Goal: Task Accomplishment & Management: Manage account settings

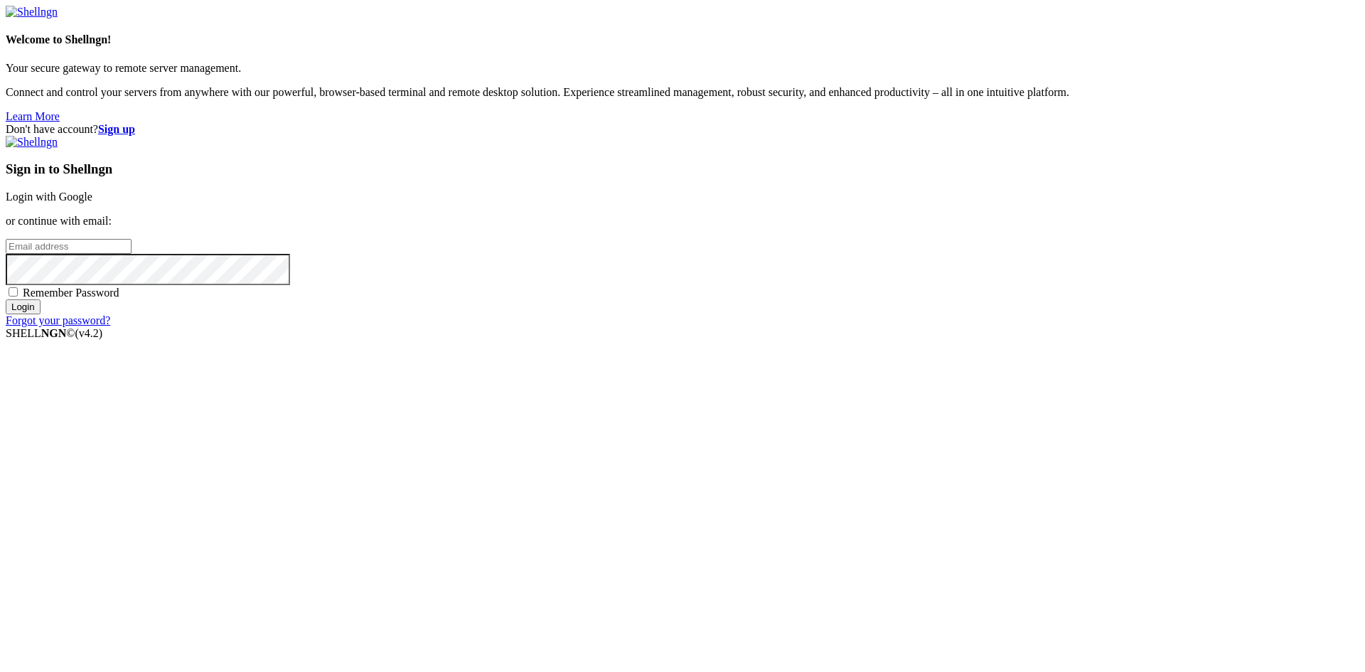
click at [92, 203] on link "Login with Google" at bounding box center [49, 197] width 87 height 12
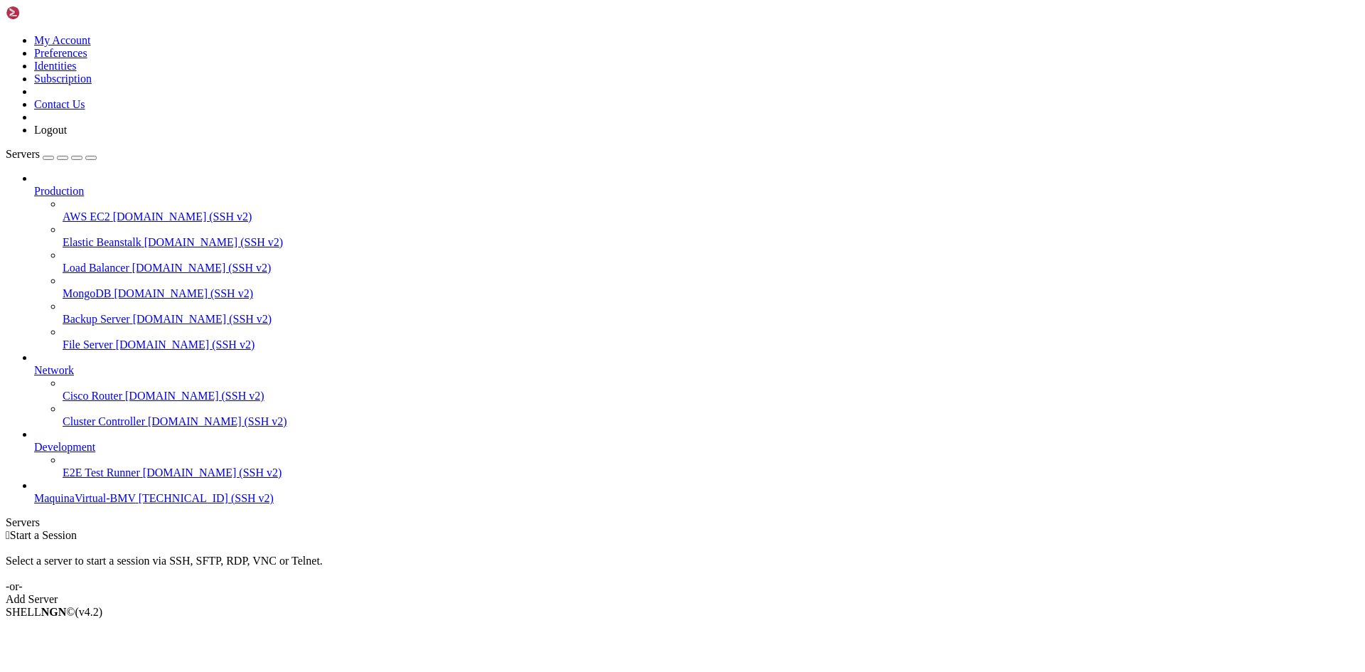
click at [773, 593] on div "Add Server" at bounding box center [683, 599] width 1354 height 13
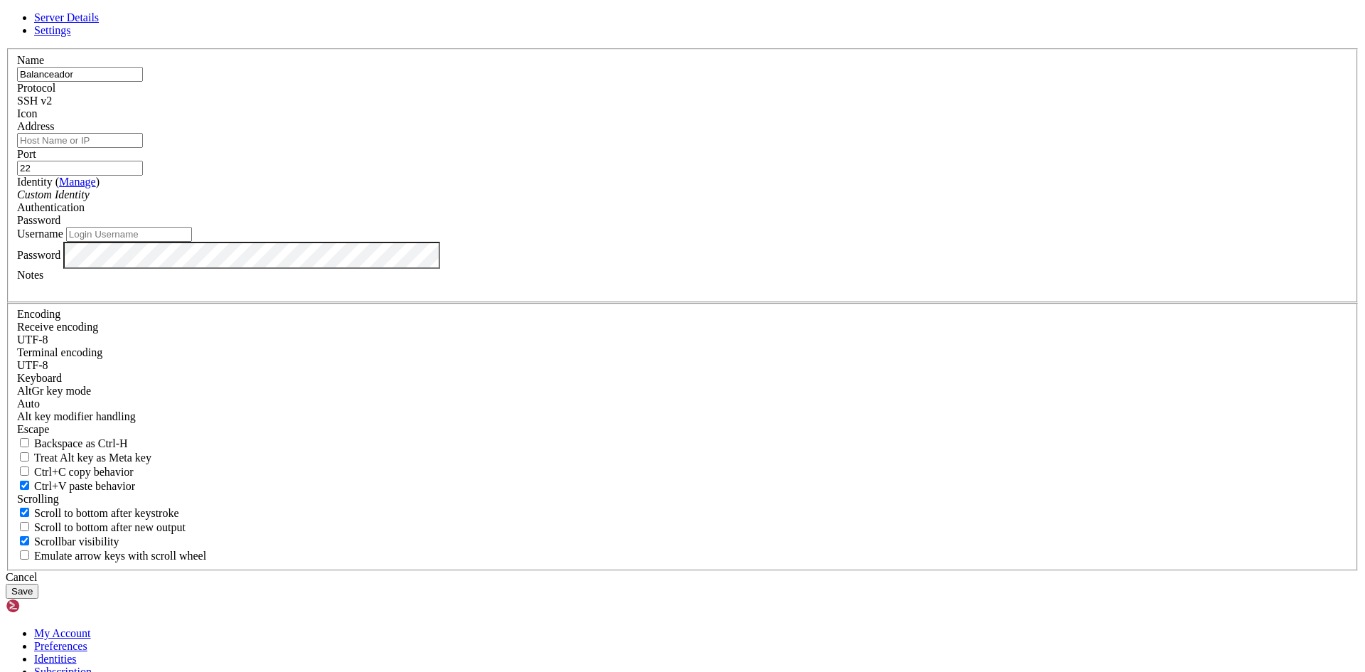
type input "Balanceador"
click at [143, 148] on input "Address" at bounding box center [80, 140] width 126 height 15
paste input "[TECHNICAL_ID]"
type input "[TECHNICAL_ID]"
click at [192, 242] on input "Username" at bounding box center [129, 234] width 126 height 15
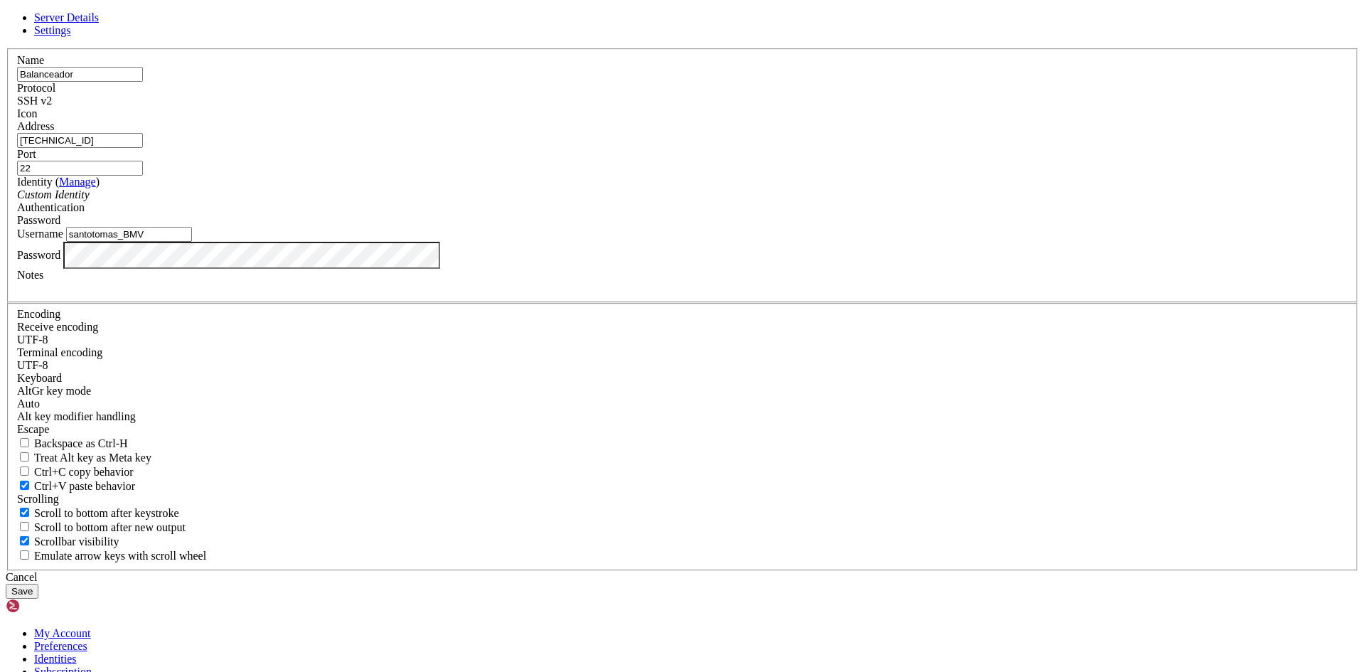
type input "santotomas_BMV"
click at [646, 269] on div "Password" at bounding box center [682, 255] width 1331 height 27
click at [143, 82] on input "Balanceador" at bounding box center [80, 74] width 126 height 15
type input "B"
type input "Load_Balancer"
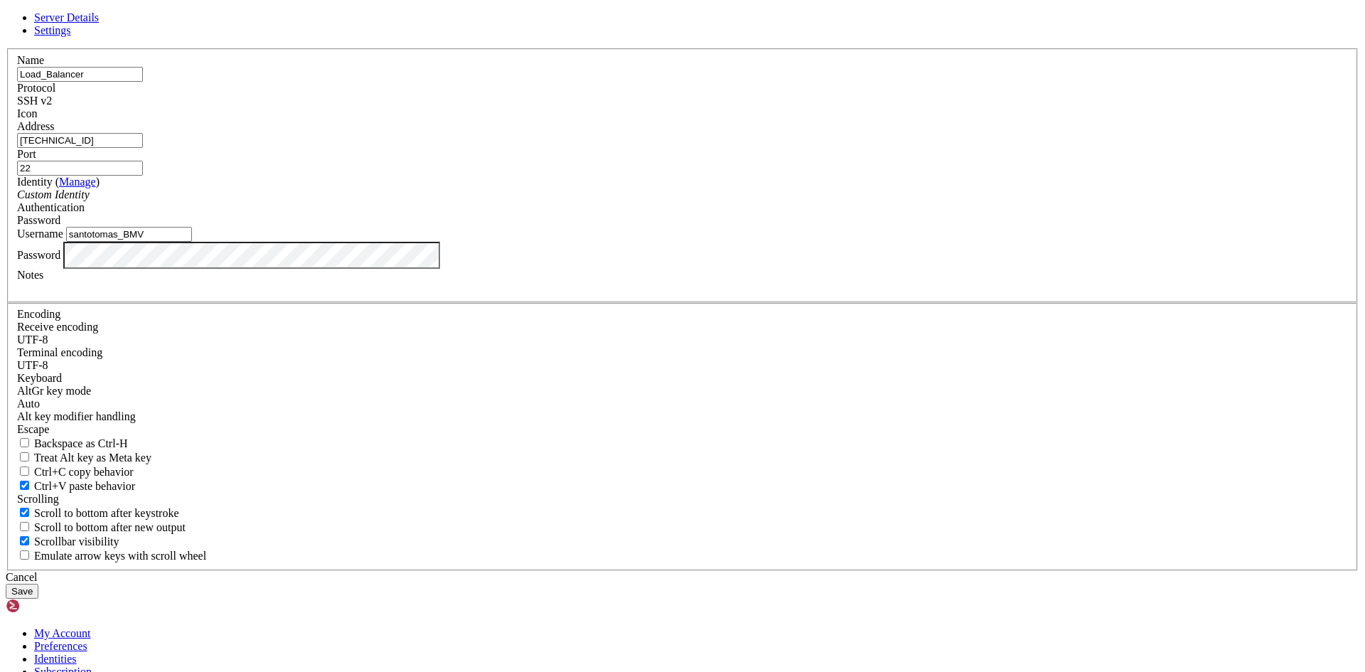
click at [597, 294] on div at bounding box center [682, 288] width 1331 height 13
click at [60, 260] on label "Password" at bounding box center [38, 254] width 43 height 12
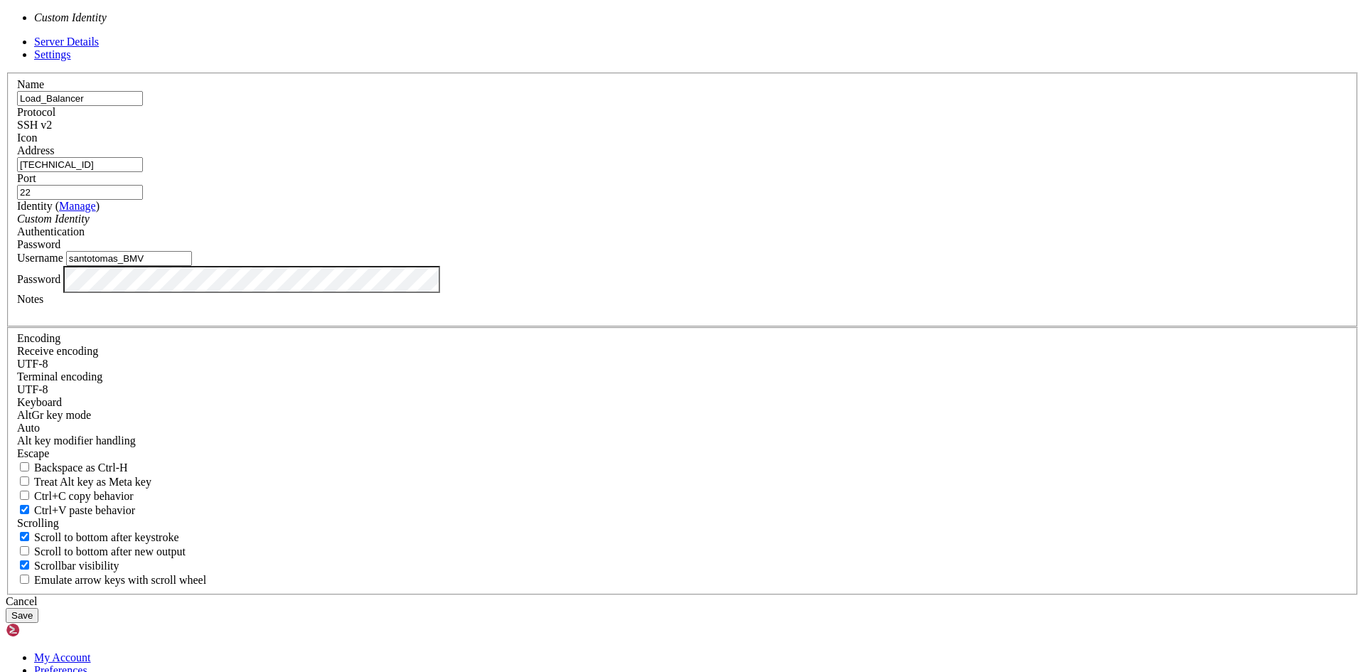
click at [689, 225] on div "Custom Identity" at bounding box center [682, 219] width 1331 height 13
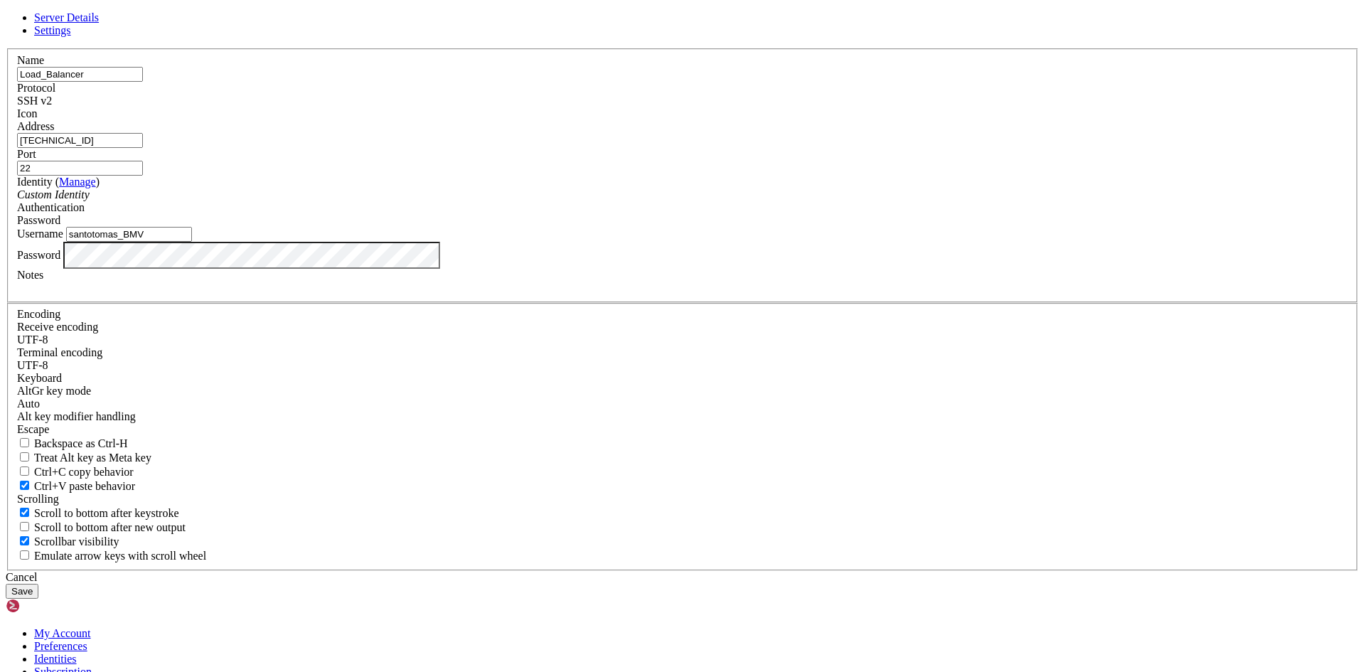
click at [38, 584] on button "Save" at bounding box center [22, 591] width 33 height 15
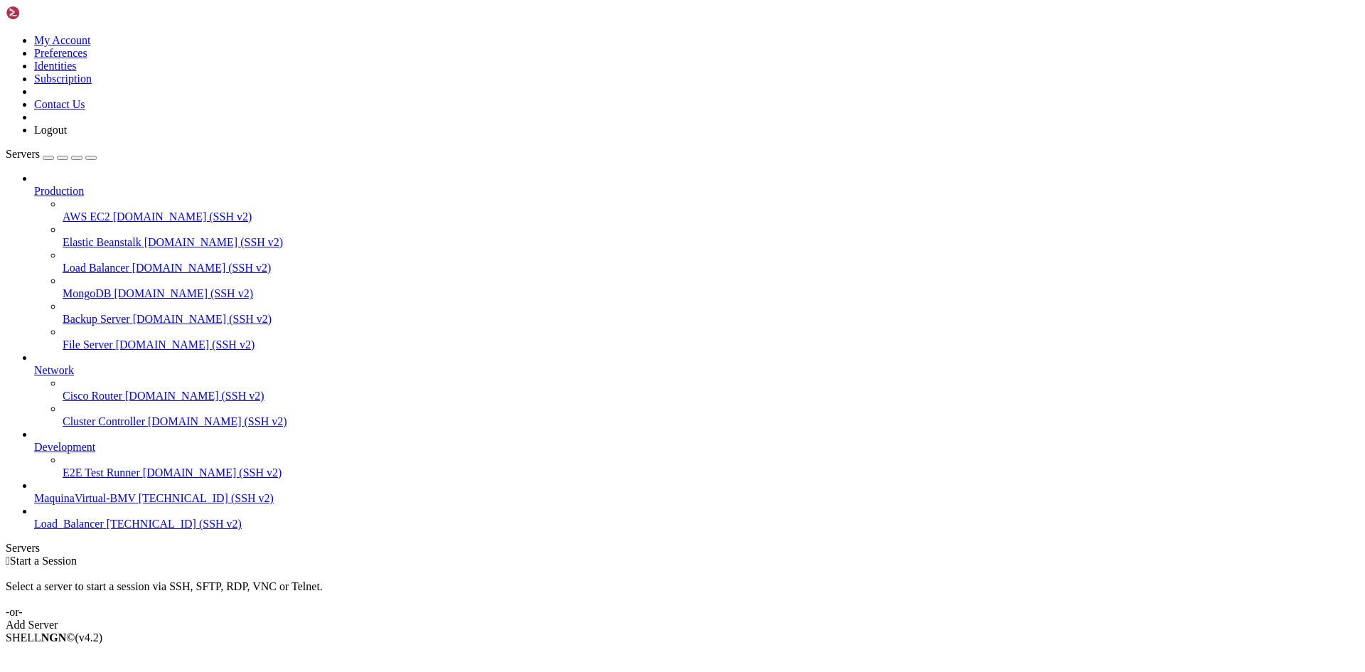
click at [65, 530] on span "Load_Balancer" at bounding box center [69, 524] width 70 height 12
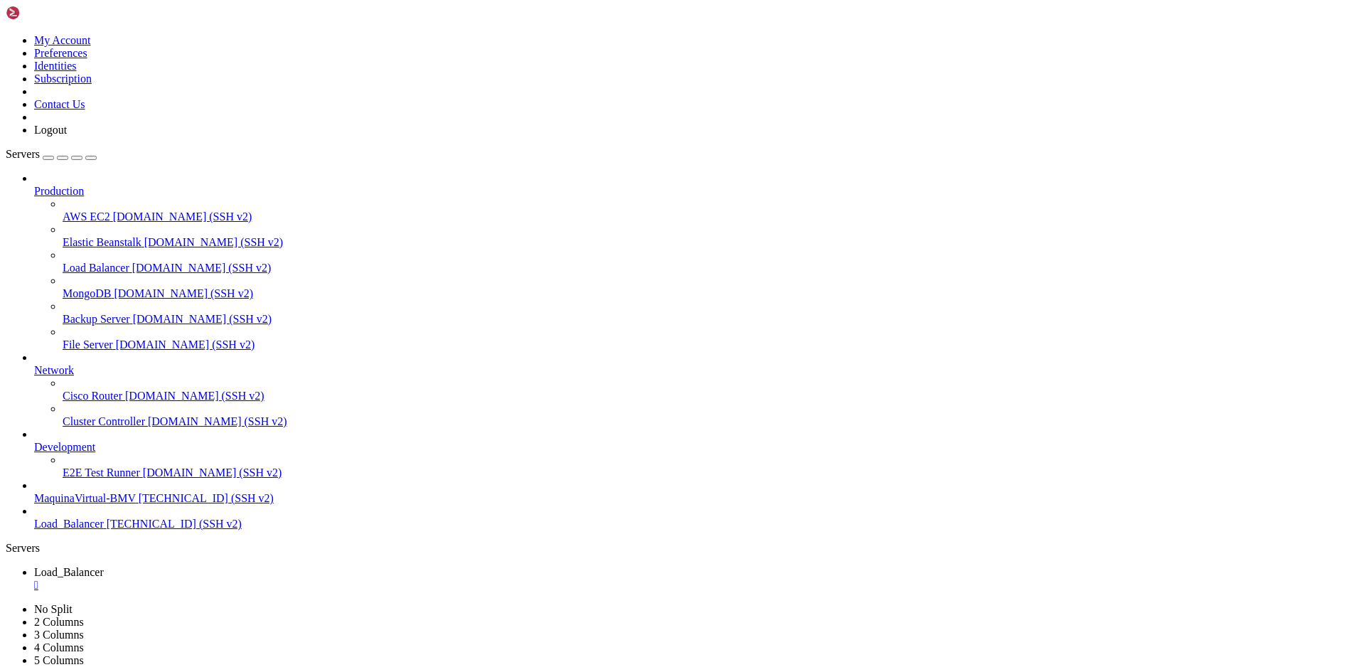
click at [286, 579] on div "" at bounding box center [696, 585] width 1325 height 13
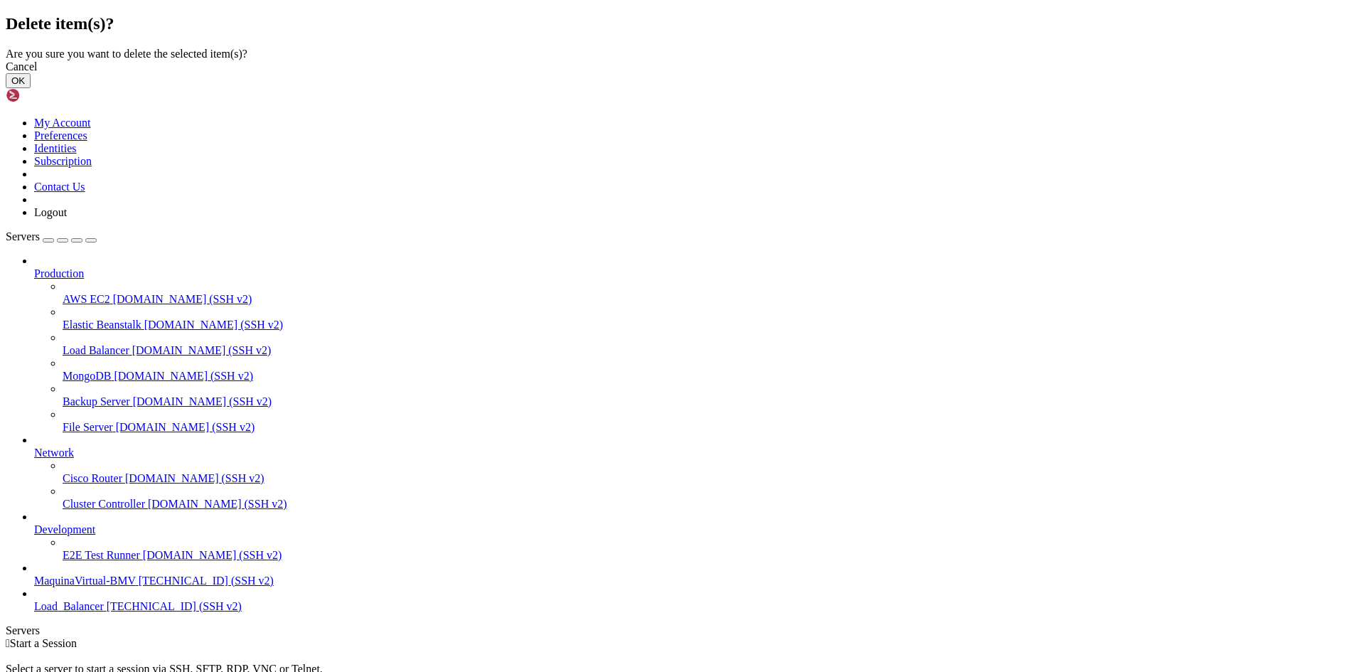
click at [31, 88] on button "OK" at bounding box center [18, 80] width 25 height 15
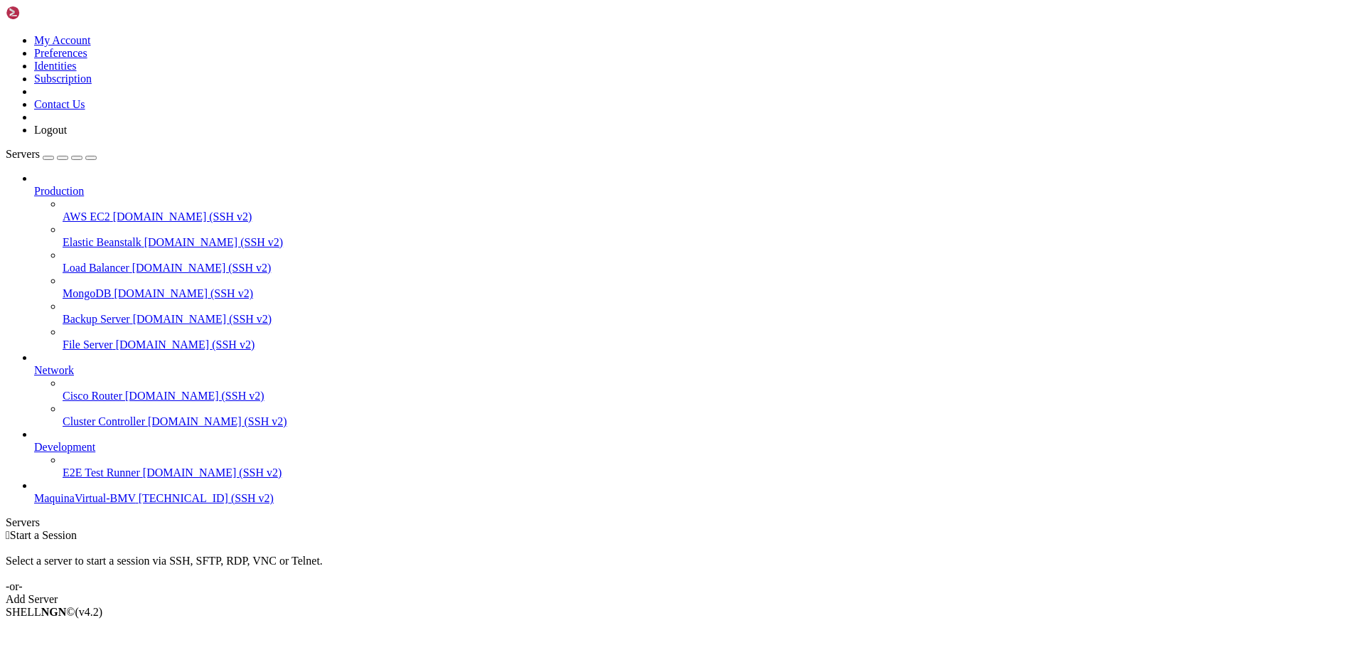
click at [772, 593] on div "Add Server" at bounding box center [683, 599] width 1354 height 13
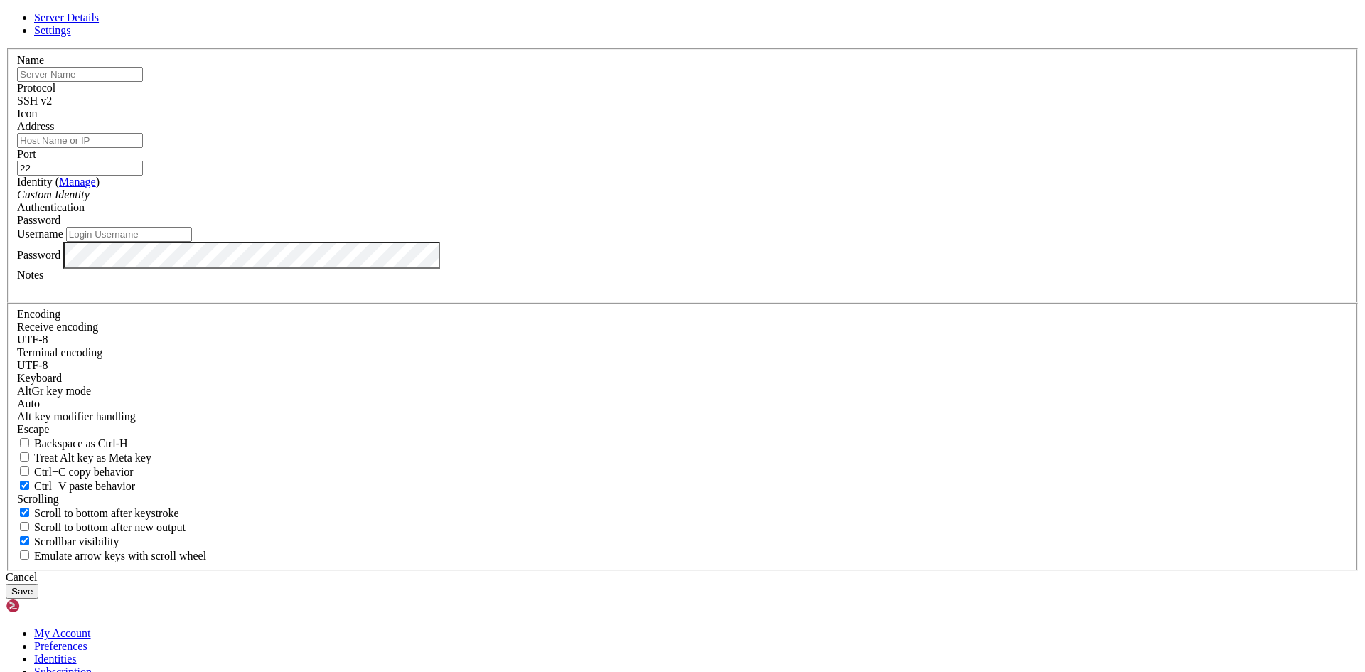
click at [143, 82] on input "text" at bounding box center [80, 74] width 126 height 15
type input "Load_Balanced"
click at [143, 148] on input "Address" at bounding box center [80, 140] width 126 height 15
paste input "[TECHNICAL_ID]"
type input "[TECHNICAL_ID]"
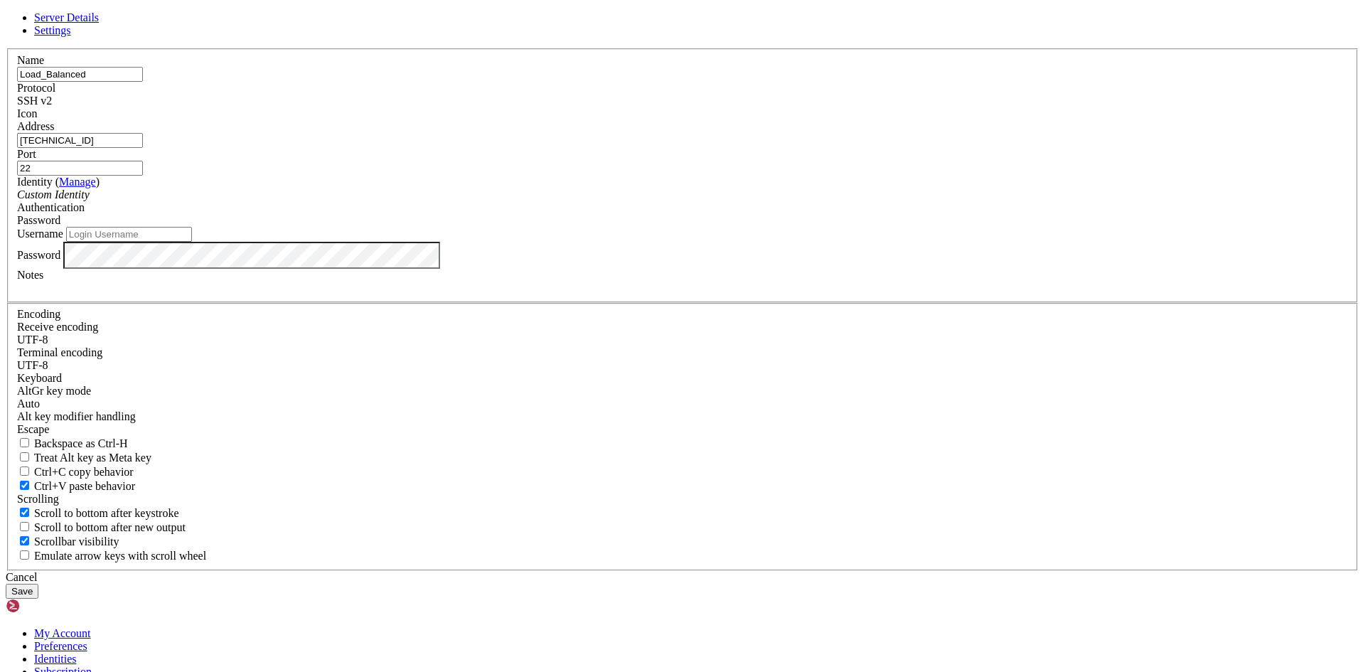
click at [192, 242] on input "Username" at bounding box center [129, 234] width 126 height 15
type input "santotomas_BMV"
click at [245, 464] on div "Server Details Settings Name Load_Balanced Protocol SSH v2 Icon" at bounding box center [683, 304] width 1354 height 587
click at [38, 584] on button "Save" at bounding box center [22, 591] width 33 height 15
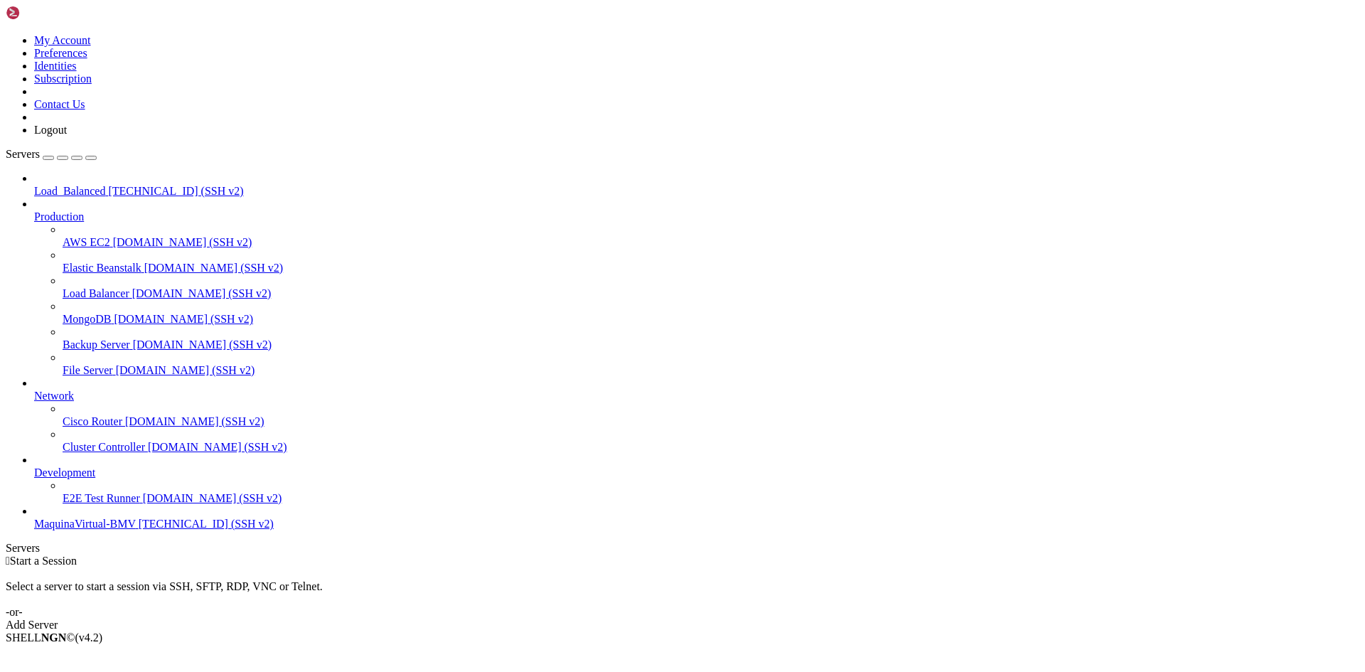
click at [108, 185] on span "[TECHNICAL_ID] (SSH v2)" at bounding box center [175, 191] width 135 height 12
click at [105, 185] on span "Load_Balanced" at bounding box center [69, 191] width 71 height 12
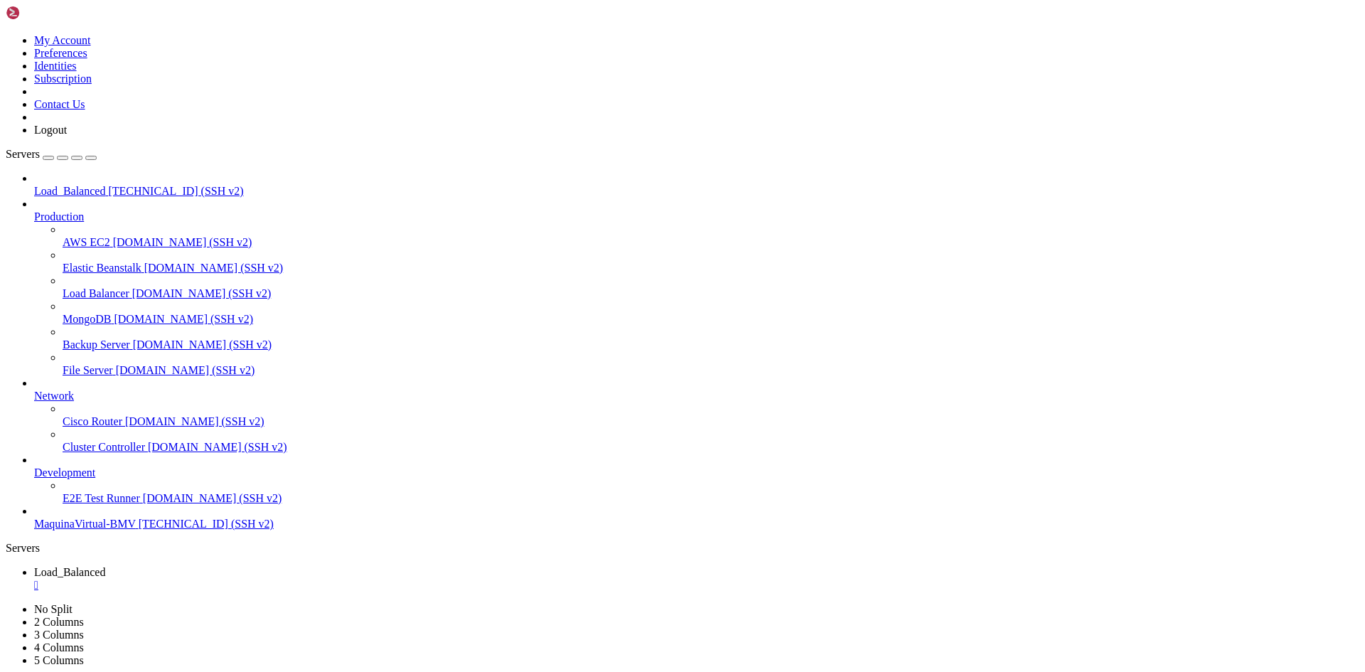
scroll to position [6, 1]
click at [289, 579] on div "" at bounding box center [696, 585] width 1325 height 13
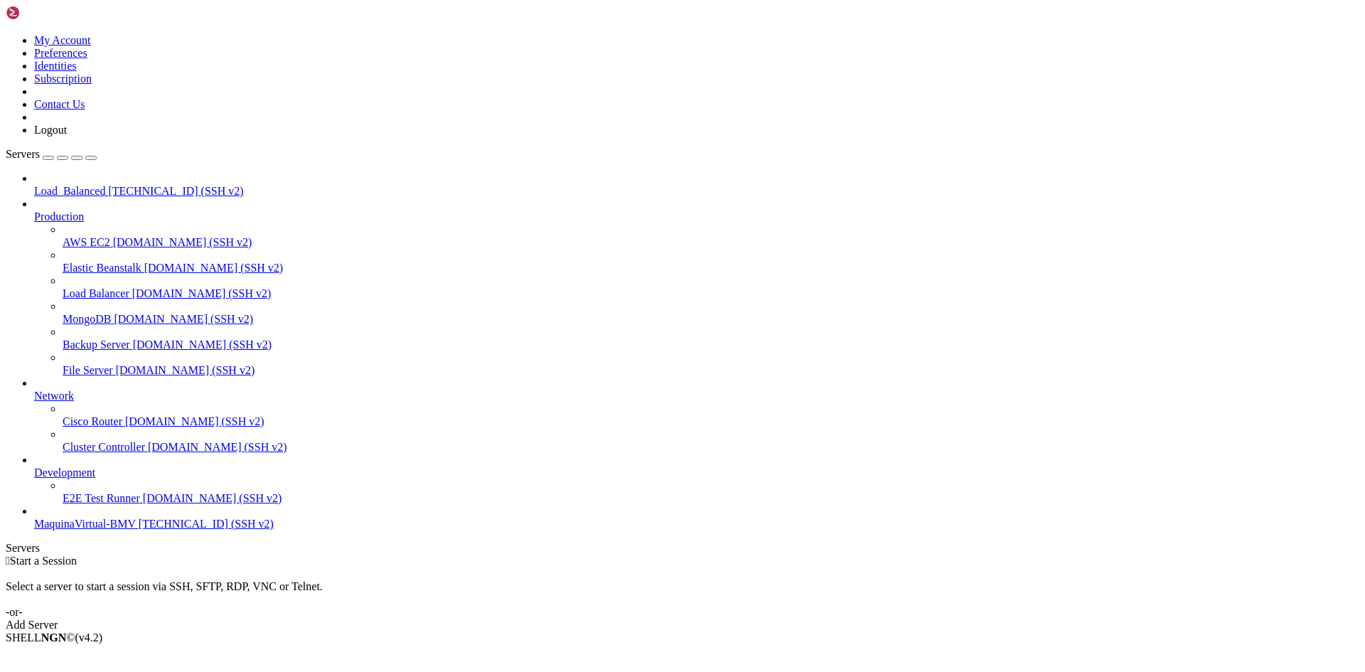
click at [101, 530] on span "MaquinaVirtual-BMV" at bounding box center [85, 524] width 102 height 12
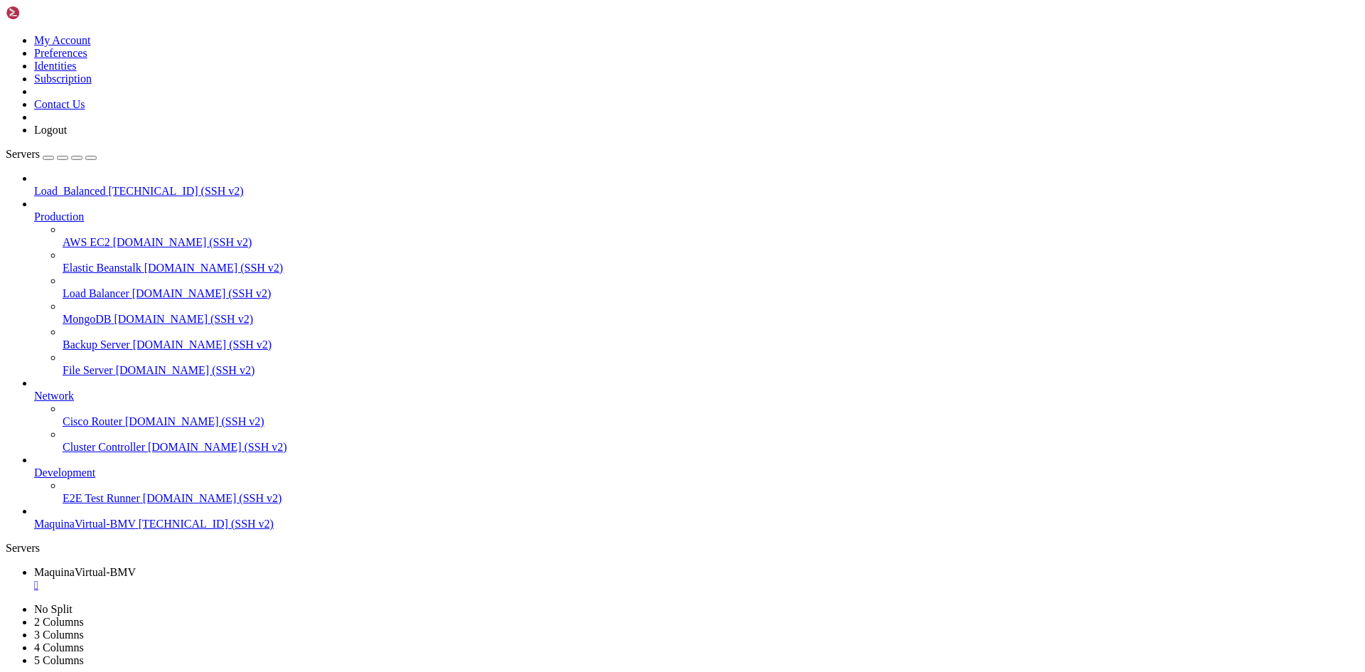
scroll to position [0, 0]
click at [298, 579] on div "" at bounding box center [696, 585] width 1325 height 13
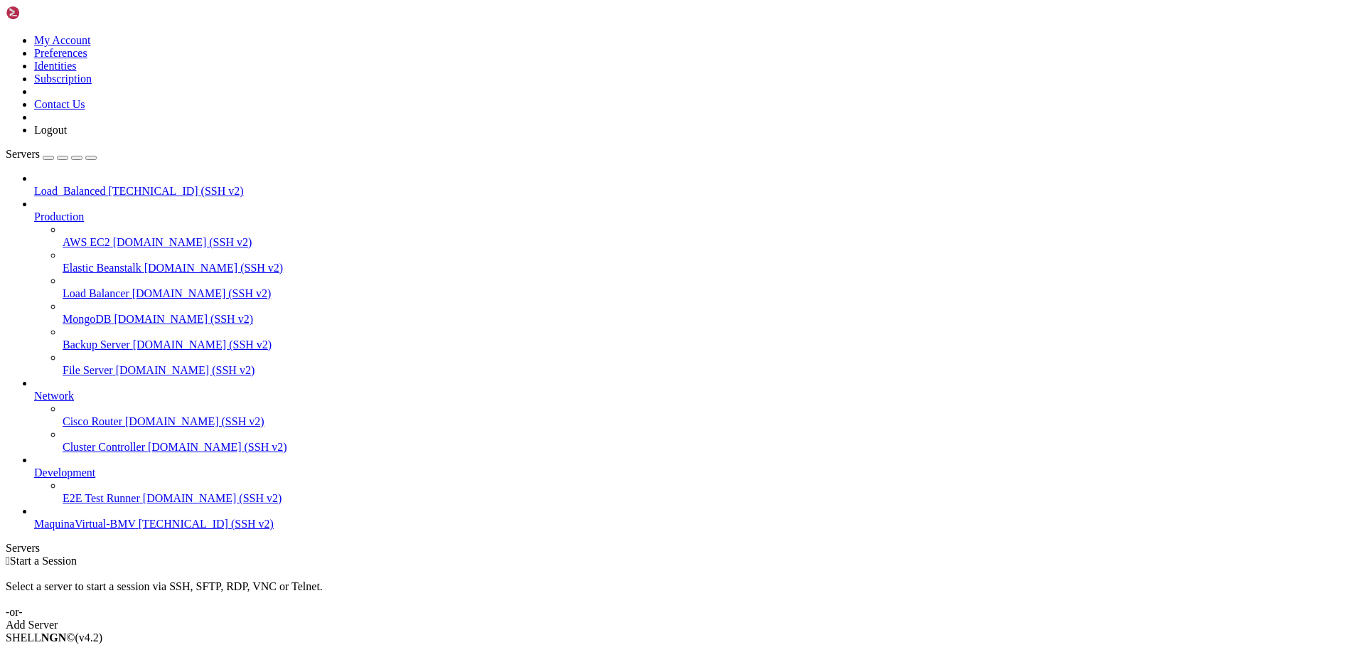
click at [77, 185] on span "Load_Balanced" at bounding box center [69, 191] width 71 height 12
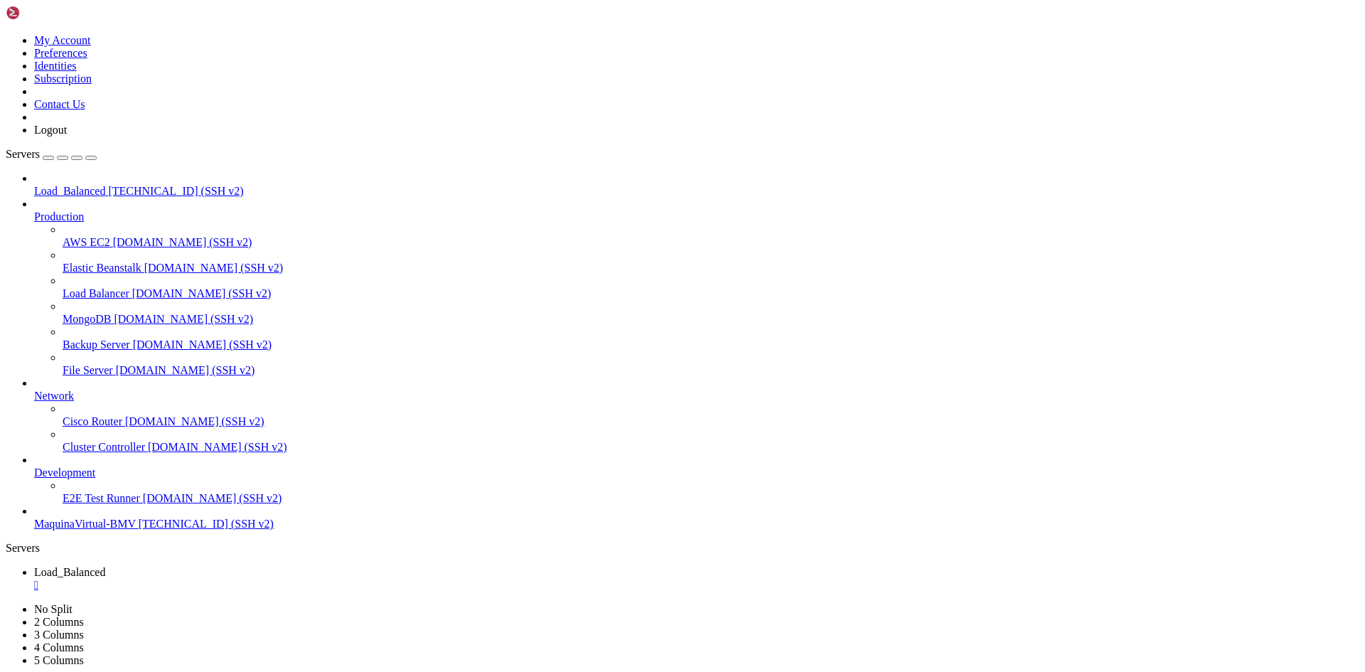
click at [291, 579] on div "" at bounding box center [696, 585] width 1325 height 13
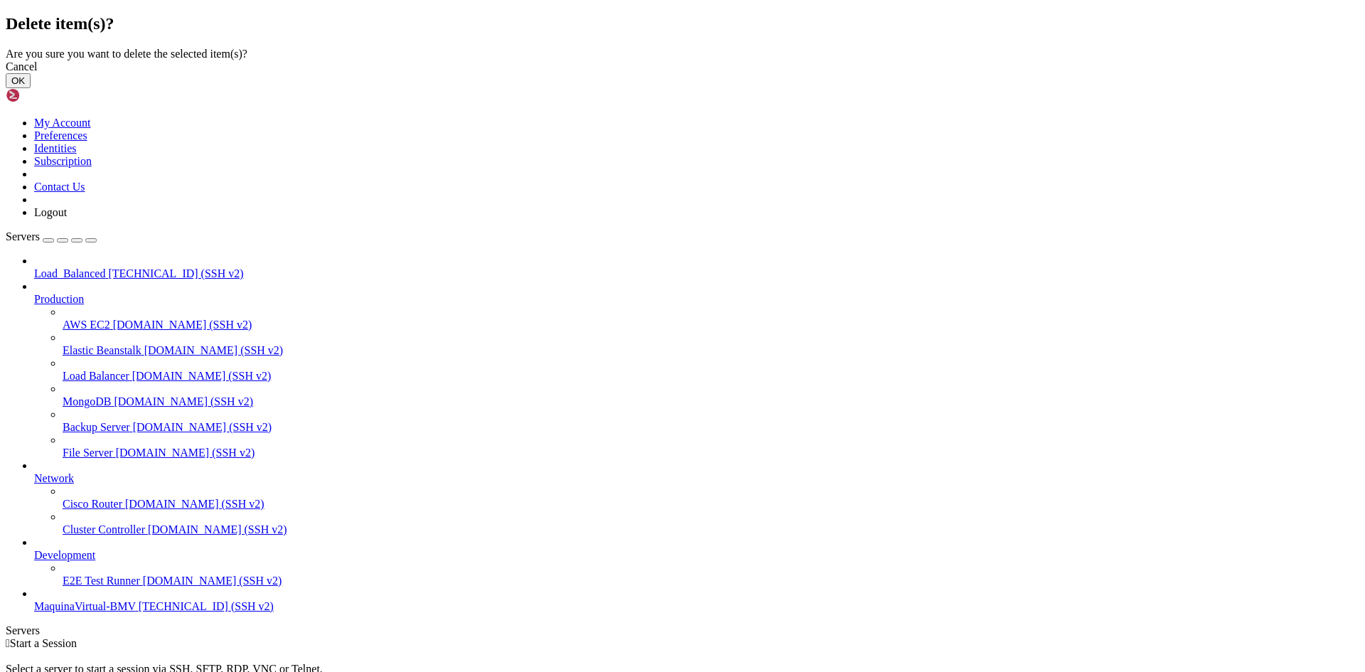
click at [31, 88] on button "OK" at bounding box center [18, 80] width 25 height 15
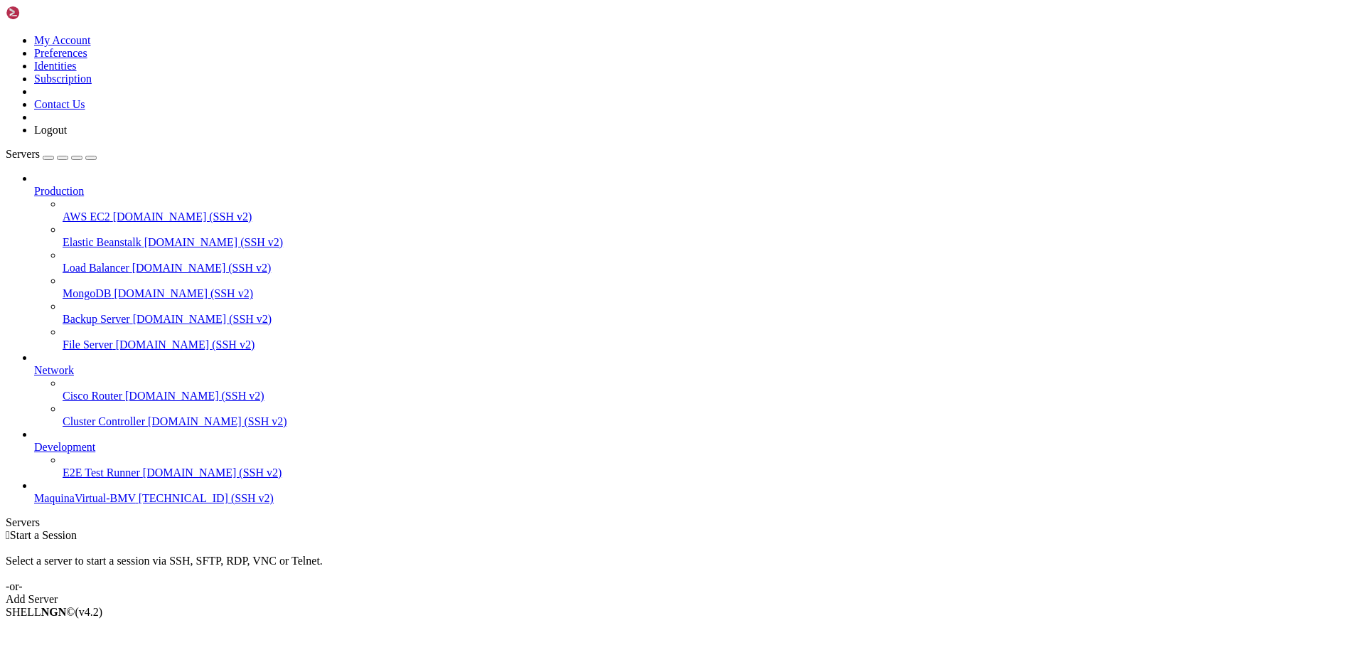
click at [776, 593] on div "Add Server" at bounding box center [683, 599] width 1354 height 13
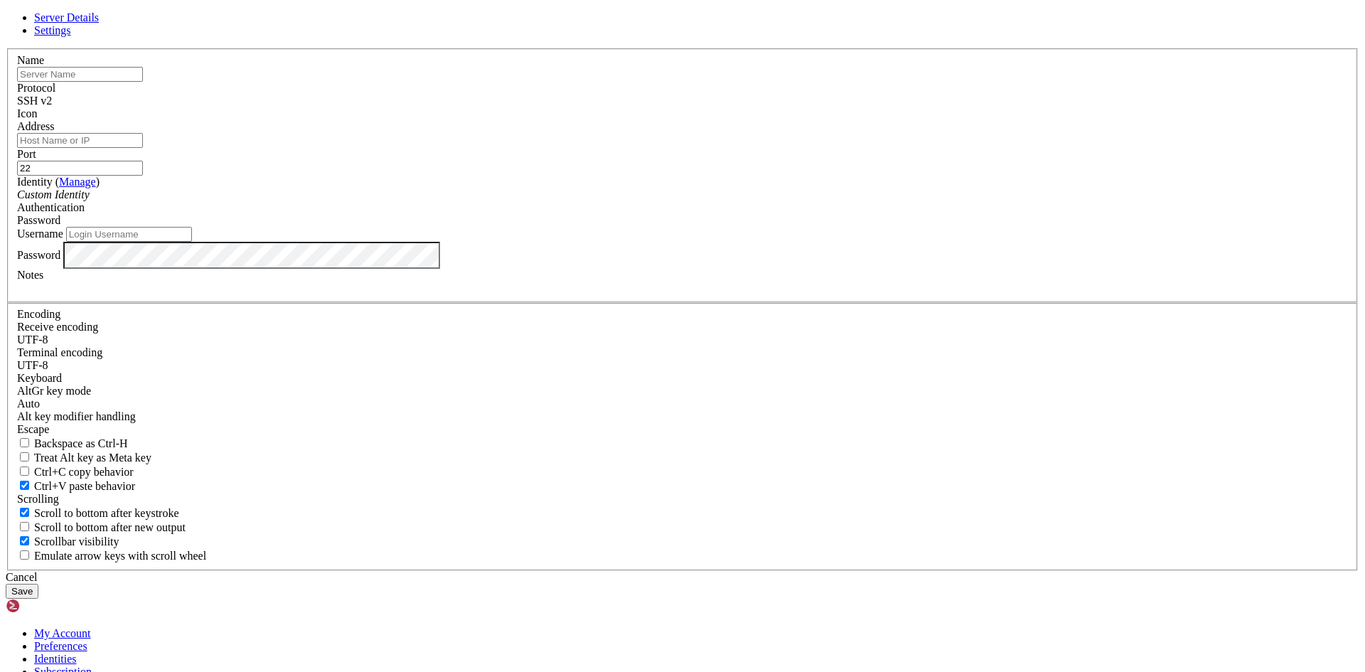
click at [143, 82] on input "text" at bounding box center [80, 74] width 126 height 15
type input "l"
type input "Load_Balancer"
click at [143, 148] on input "Address" at bounding box center [80, 140] width 126 height 15
paste input "[TECHNICAL_ID]"
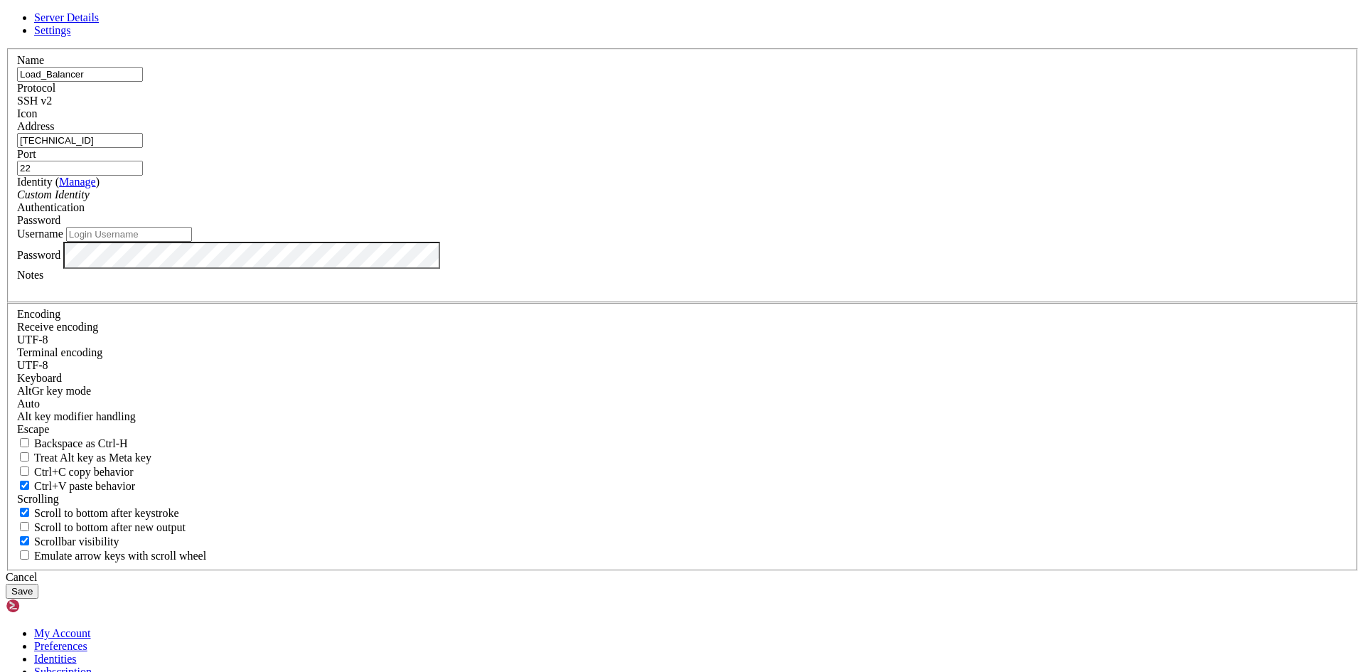
type input "[TECHNICAL_ID]"
click at [192, 242] on input "Username" at bounding box center [129, 234] width 126 height 15
type input "santotomas_BMV"
click at [38, 584] on button "Save" at bounding box center [22, 591] width 33 height 15
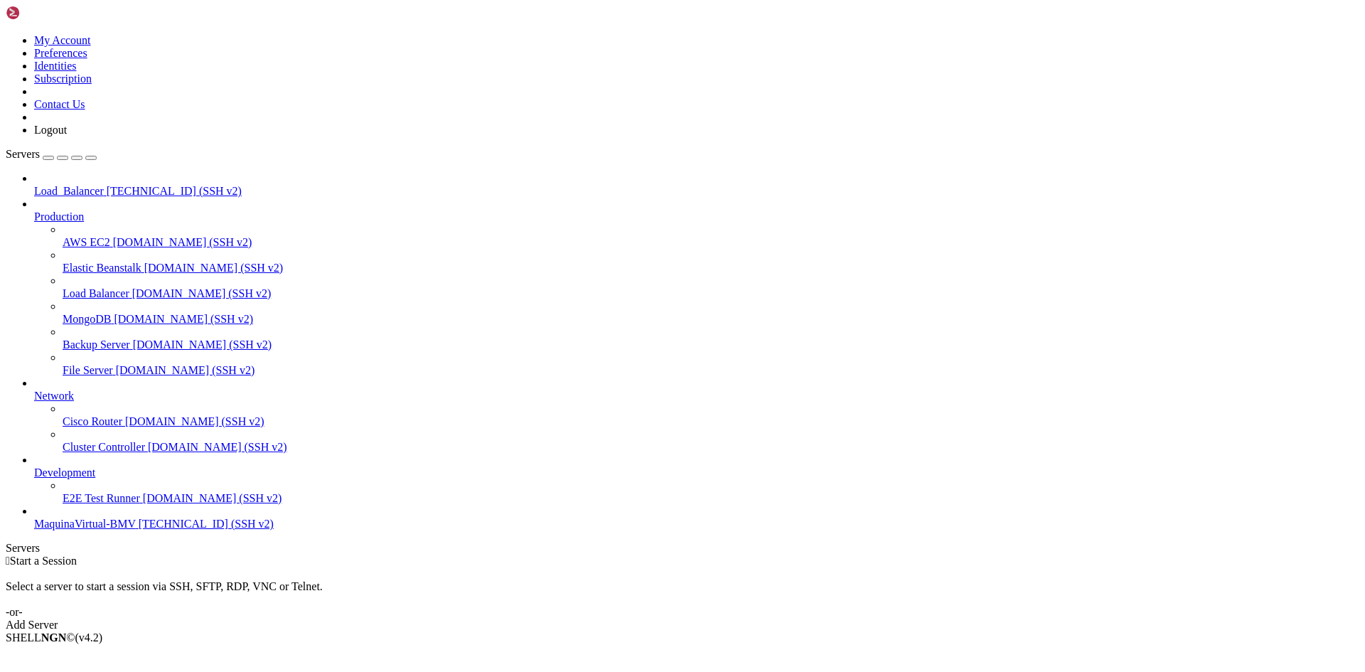
click at [111, 185] on span "[TECHNICAL_ID] (SSH v2)" at bounding box center [174, 191] width 135 height 12
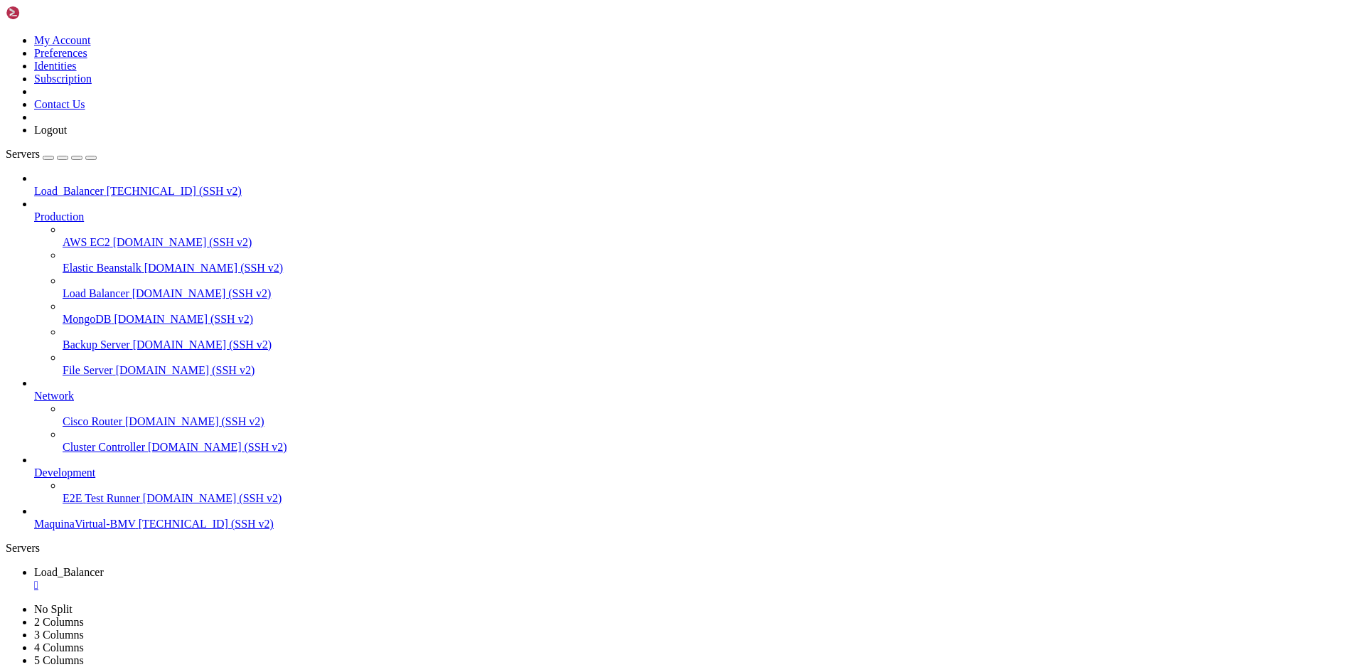
click at [130, 185] on span "[TECHNICAL_ID] (SSH v2)" at bounding box center [174, 191] width 135 height 12
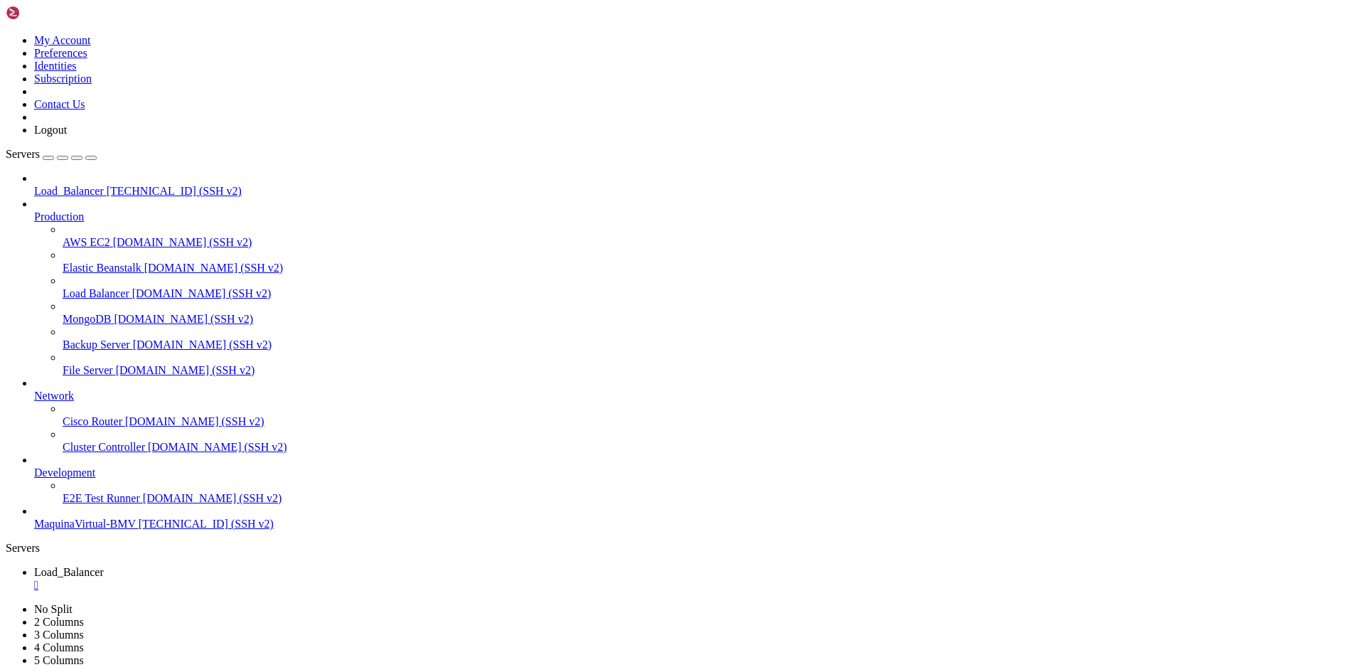
click at [290, 579] on div "" at bounding box center [696, 585] width 1325 height 13
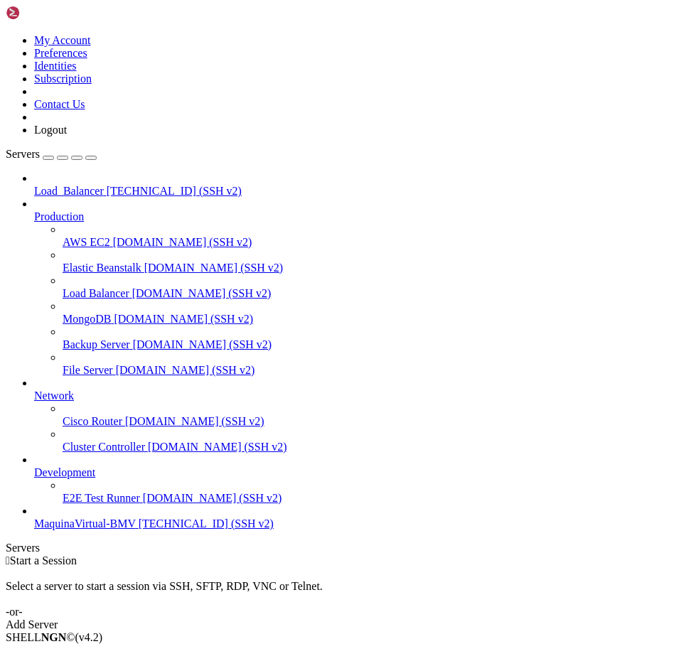
click at [139, 530] on span "[TECHNICAL_ID] (SSH v2)" at bounding box center [206, 524] width 135 height 12
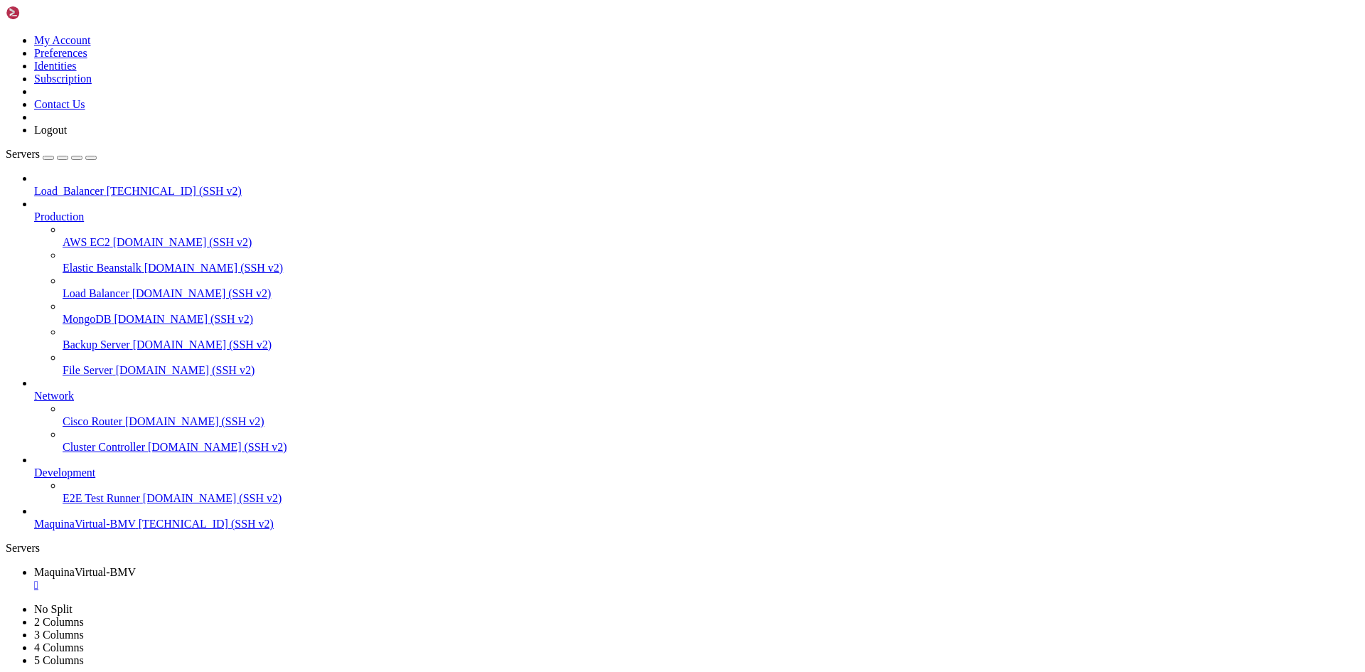
click at [107, 185] on span "[TECHNICAL_ID] (SSH v2)" at bounding box center [174, 191] width 135 height 12
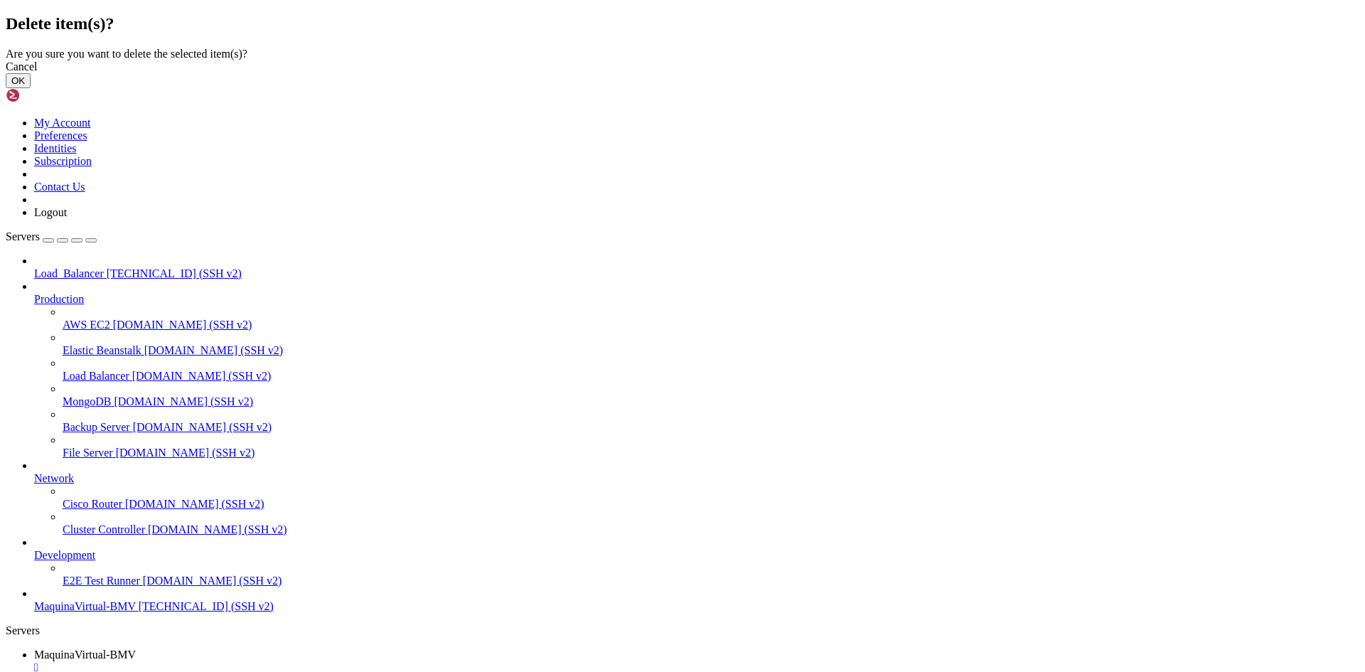
click at [31, 88] on button "OK" at bounding box center [18, 80] width 25 height 15
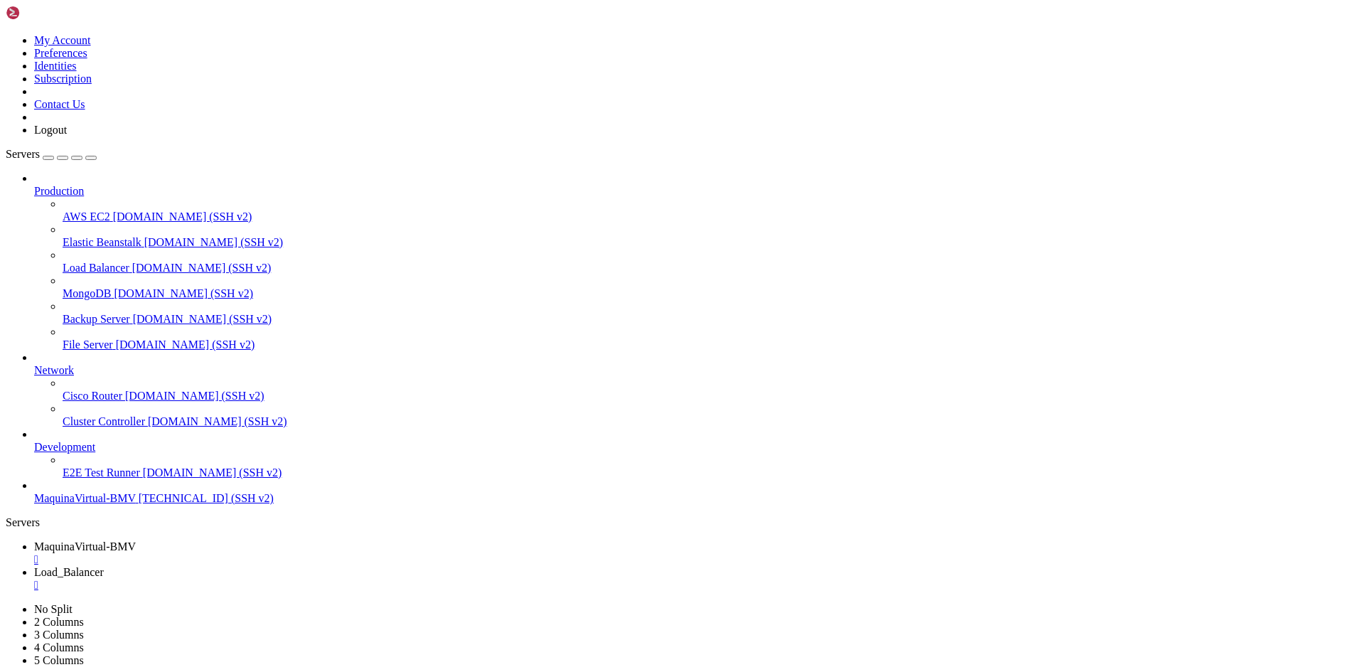
click at [418, 579] on div "" at bounding box center [696, 585] width 1325 height 13
click at [297, 553] on div "" at bounding box center [696, 559] width 1325 height 13
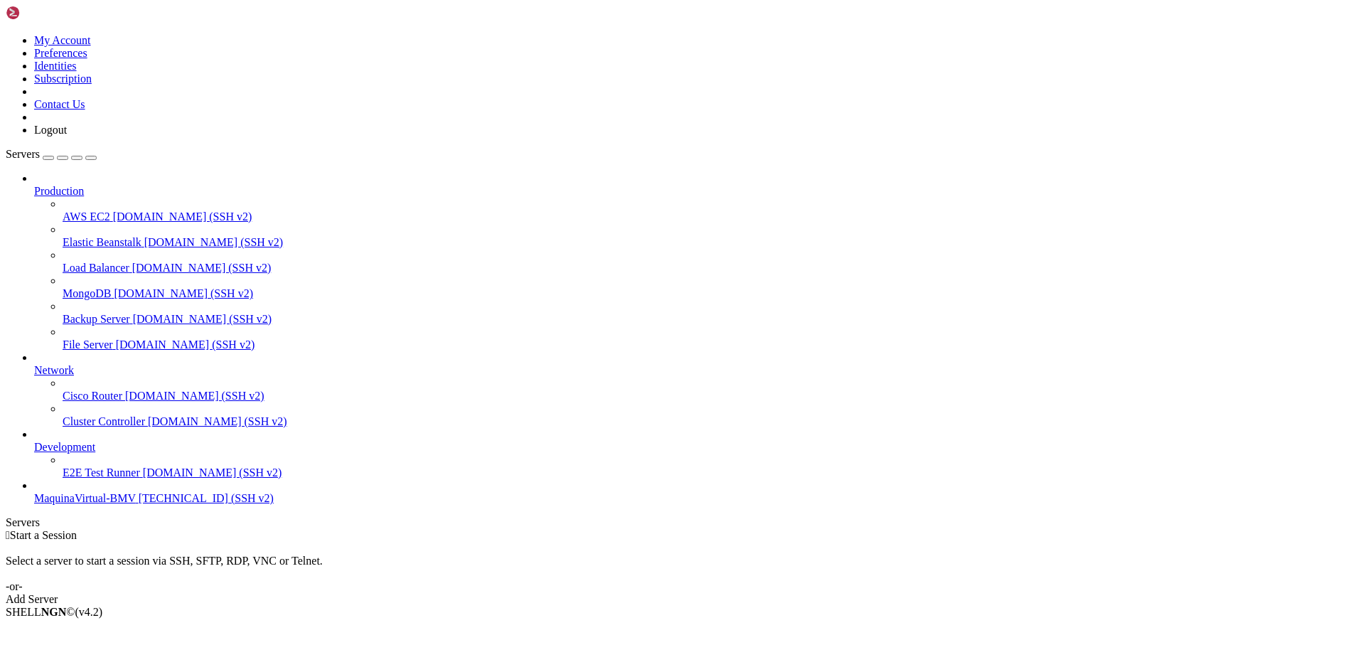
click at [764, 593] on div "Add Server" at bounding box center [683, 599] width 1354 height 13
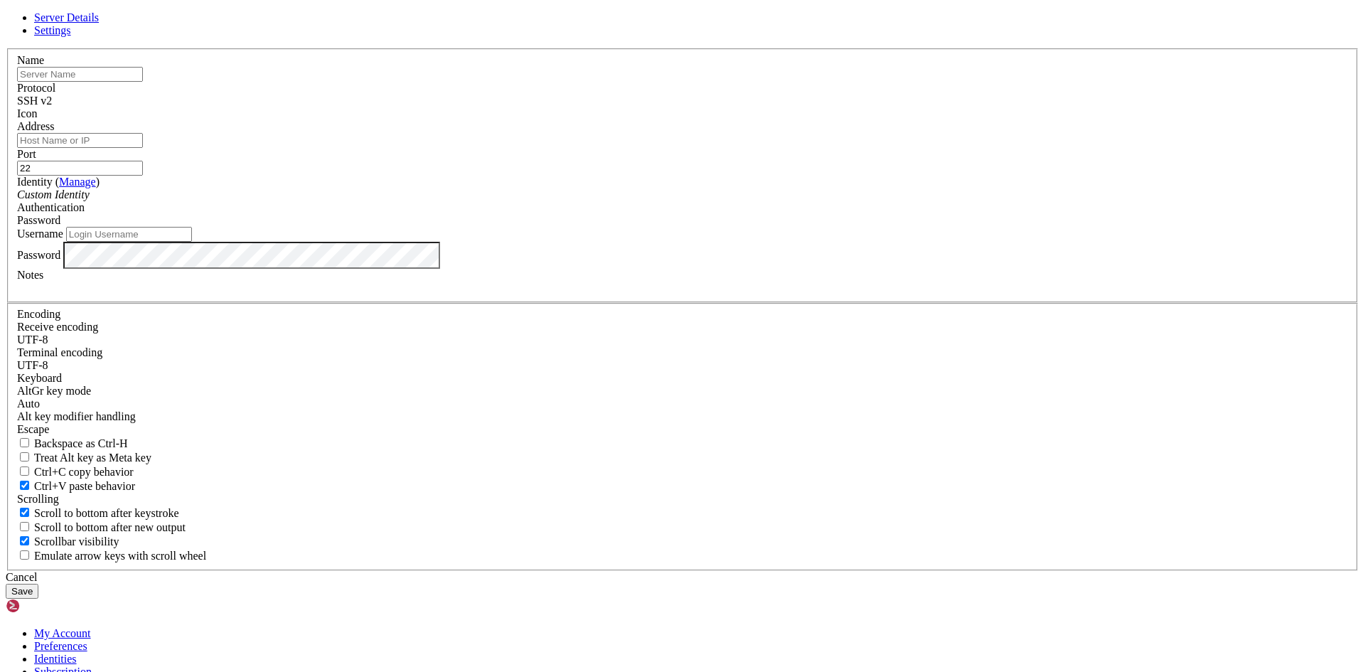
click at [143, 82] on input "text" at bounding box center [80, 74] width 126 height 15
type input "Test_Balancer"
click at [143, 148] on input "Address" at bounding box center [80, 140] width 126 height 15
paste input "[TECHNICAL_ID]"
type input "[TECHNICAL_ID]"
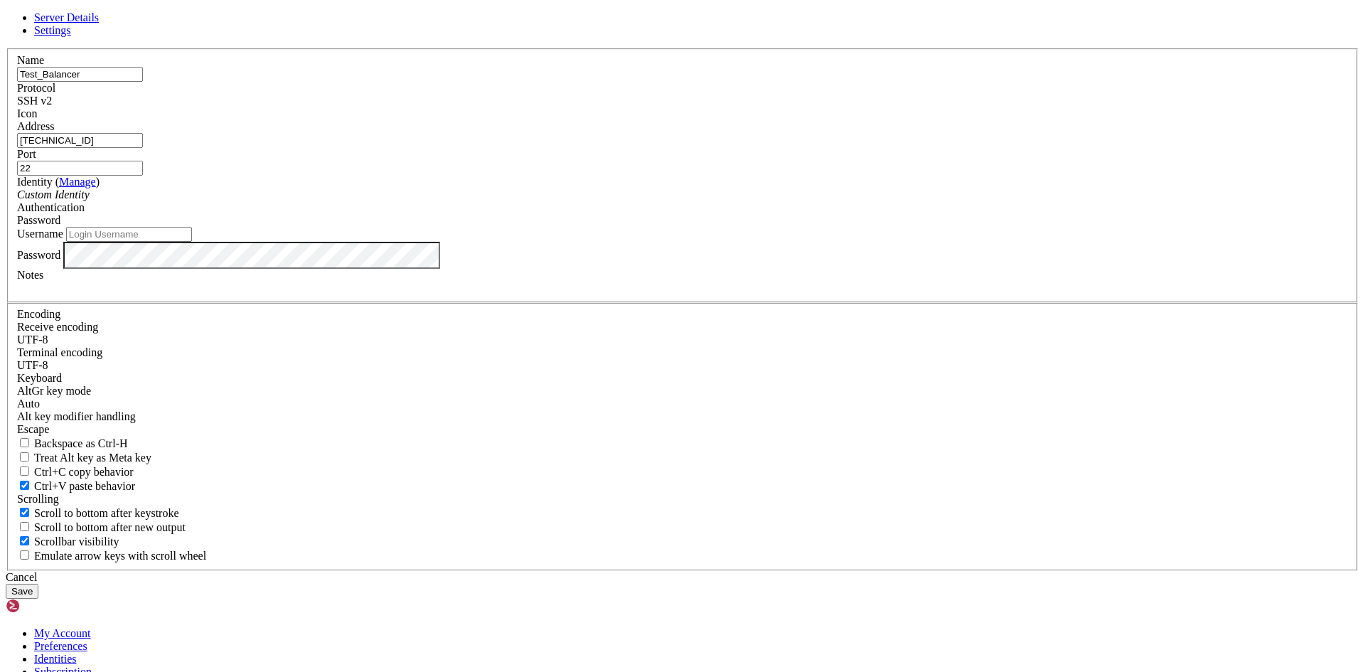
click at [192, 242] on input "Username" at bounding box center [129, 234] width 126 height 15
type input "U"
type input "santotomas_BMV"
click at [38, 584] on button "Save" at bounding box center [22, 591] width 33 height 15
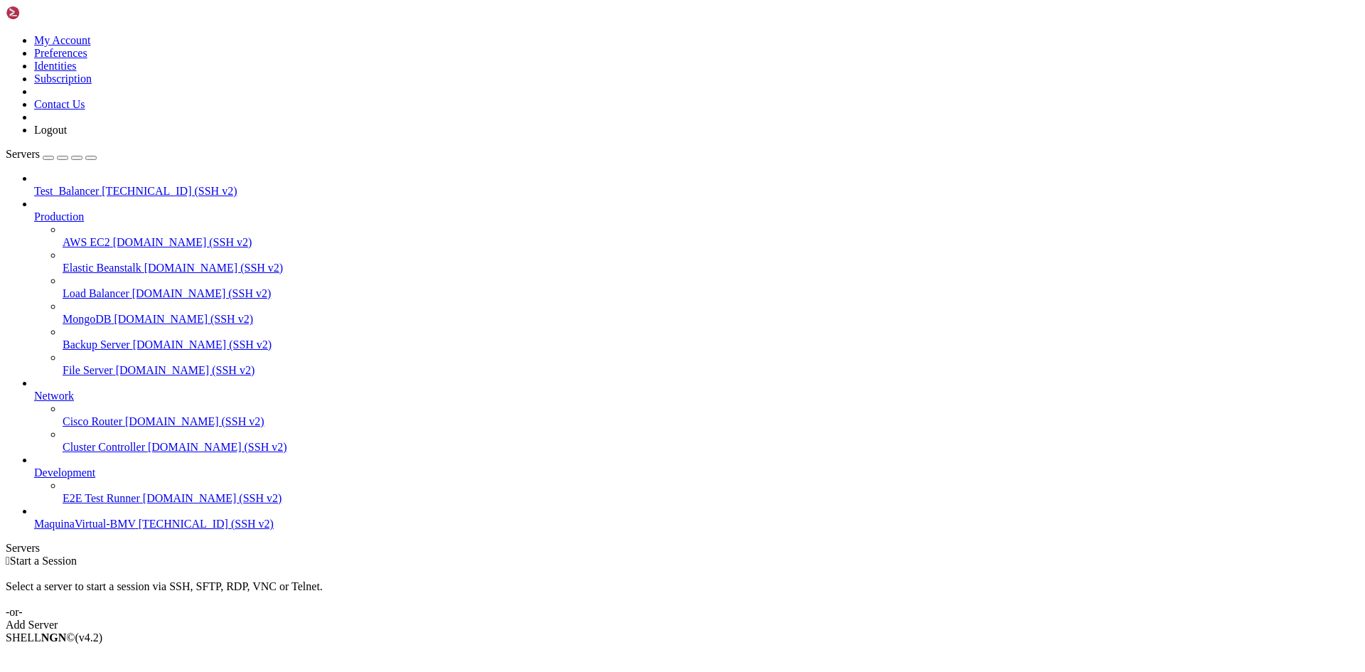
click at [102, 185] on span "[TECHNICAL_ID] (SSH v2)" at bounding box center [169, 191] width 135 height 12
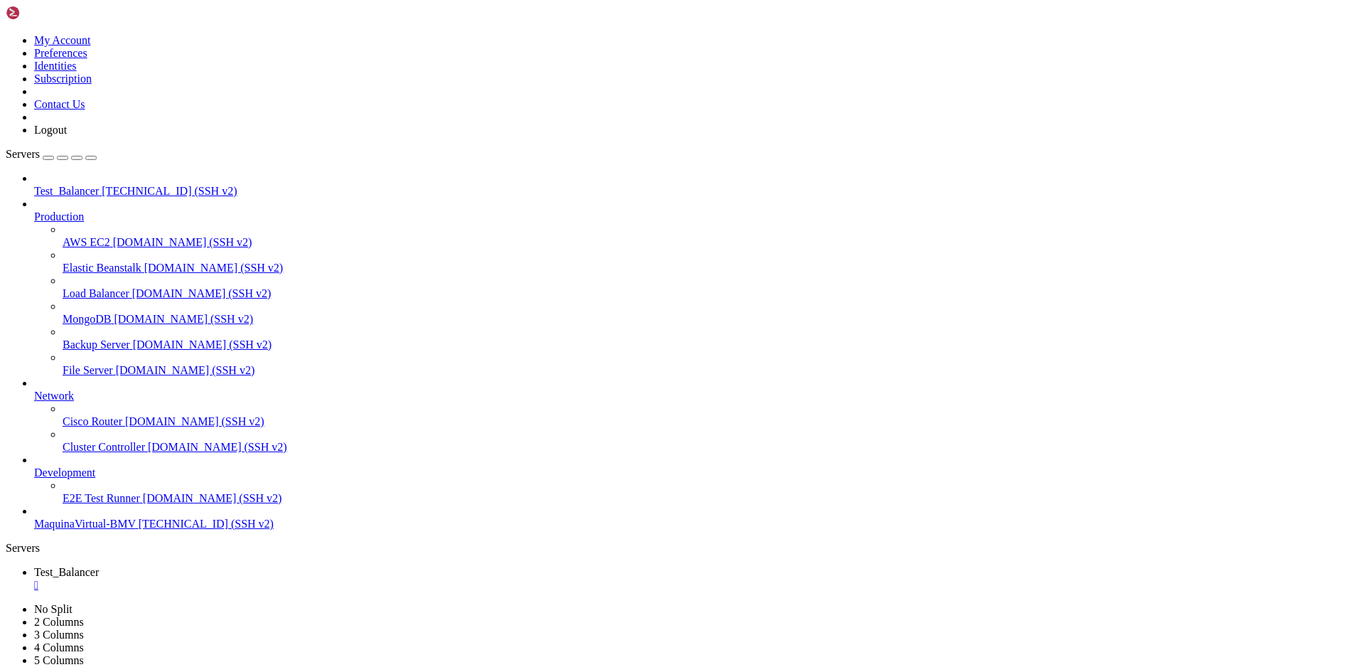
click at [139, 530] on span "[TECHNICAL_ID] (SSH v2)" at bounding box center [206, 524] width 135 height 12
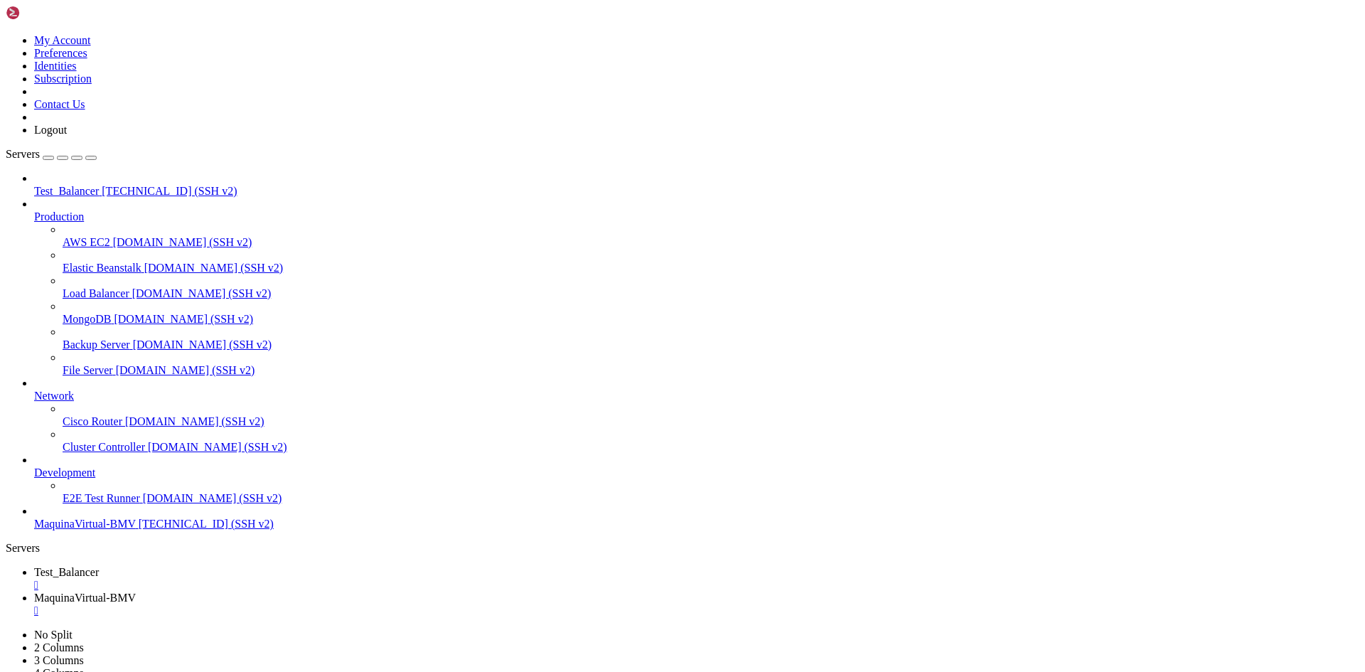
click at [99, 566] on span "Test_Balancer" at bounding box center [66, 572] width 65 height 12
click at [281, 579] on div "" at bounding box center [696, 585] width 1325 height 13
click at [43, 185] on link "Test_Balancer [TECHNICAL_ID] (SSH v2)" at bounding box center [696, 191] width 1325 height 13
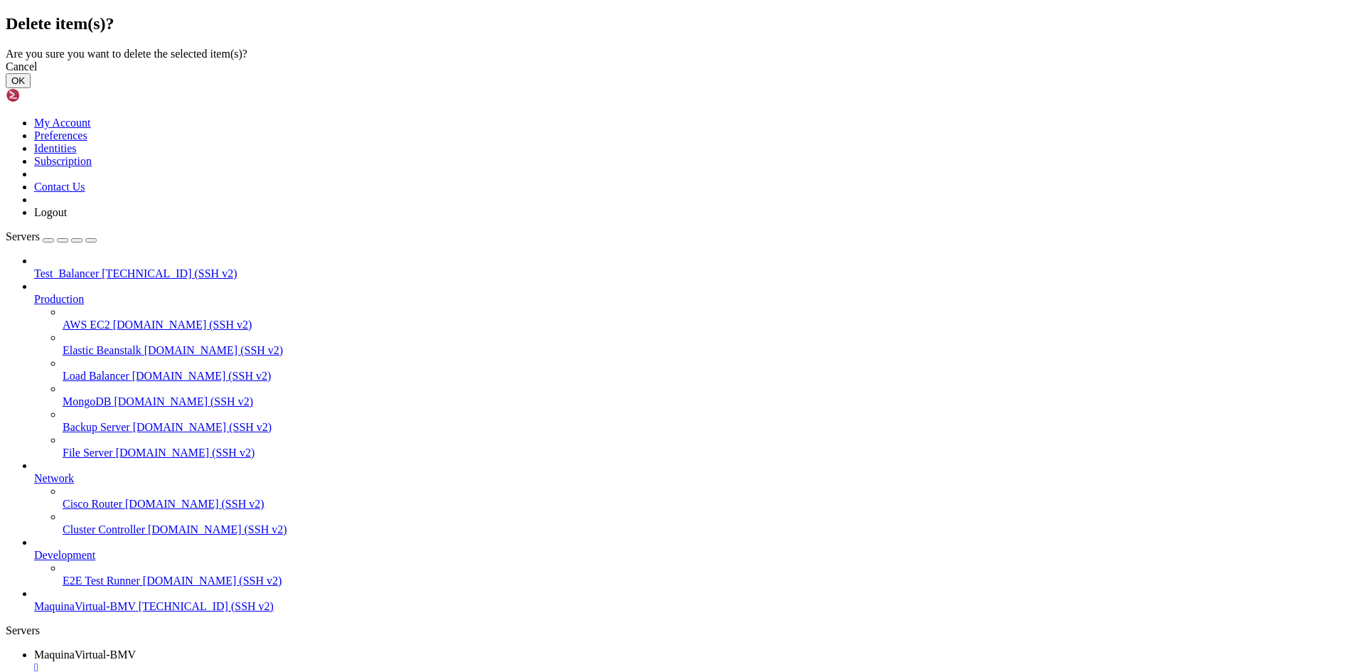
click at [31, 88] on button "OK" at bounding box center [18, 80] width 25 height 15
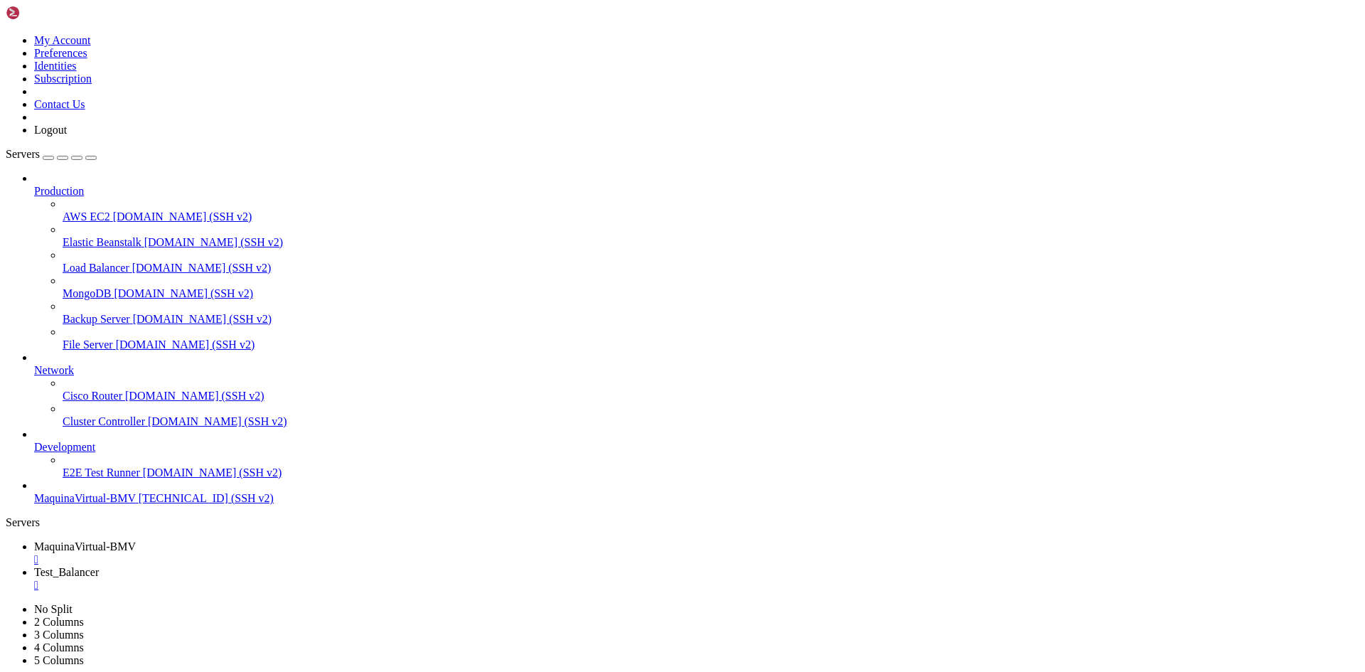
click at [96, 504] on span "MaquinaVirtual-BMV" at bounding box center [85, 498] width 102 height 12
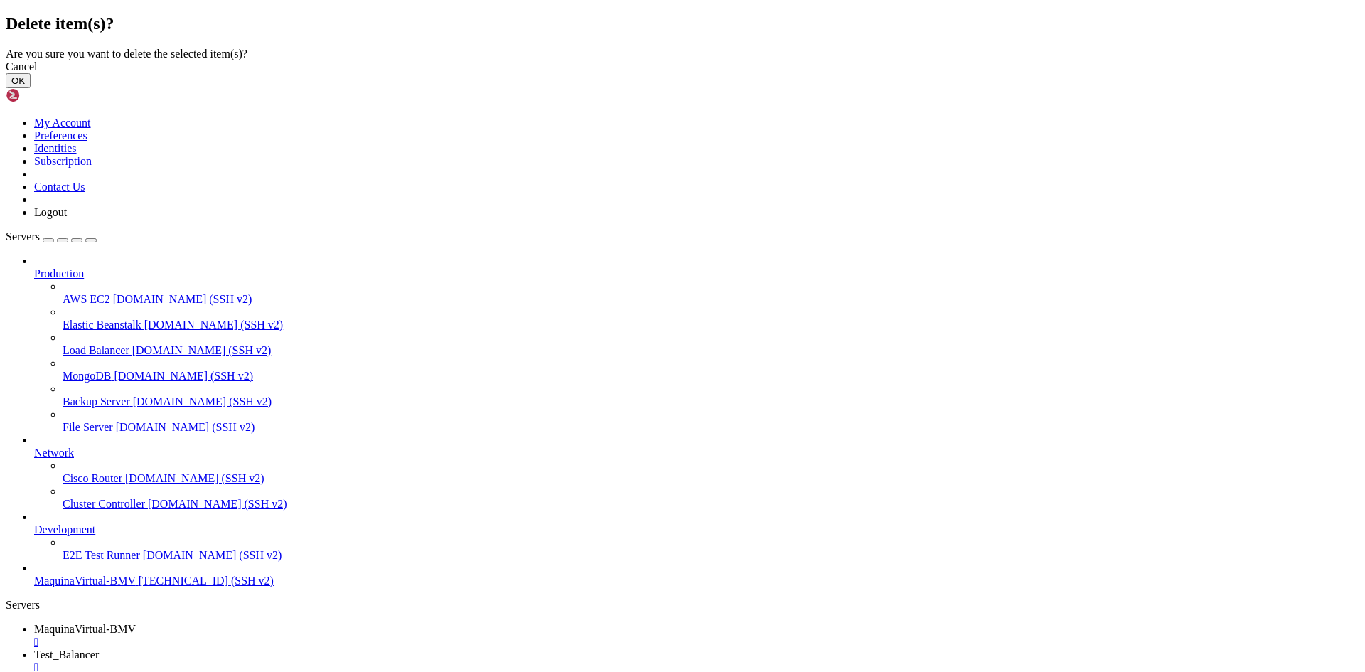
click at [31, 88] on button "OK" at bounding box center [18, 80] width 25 height 15
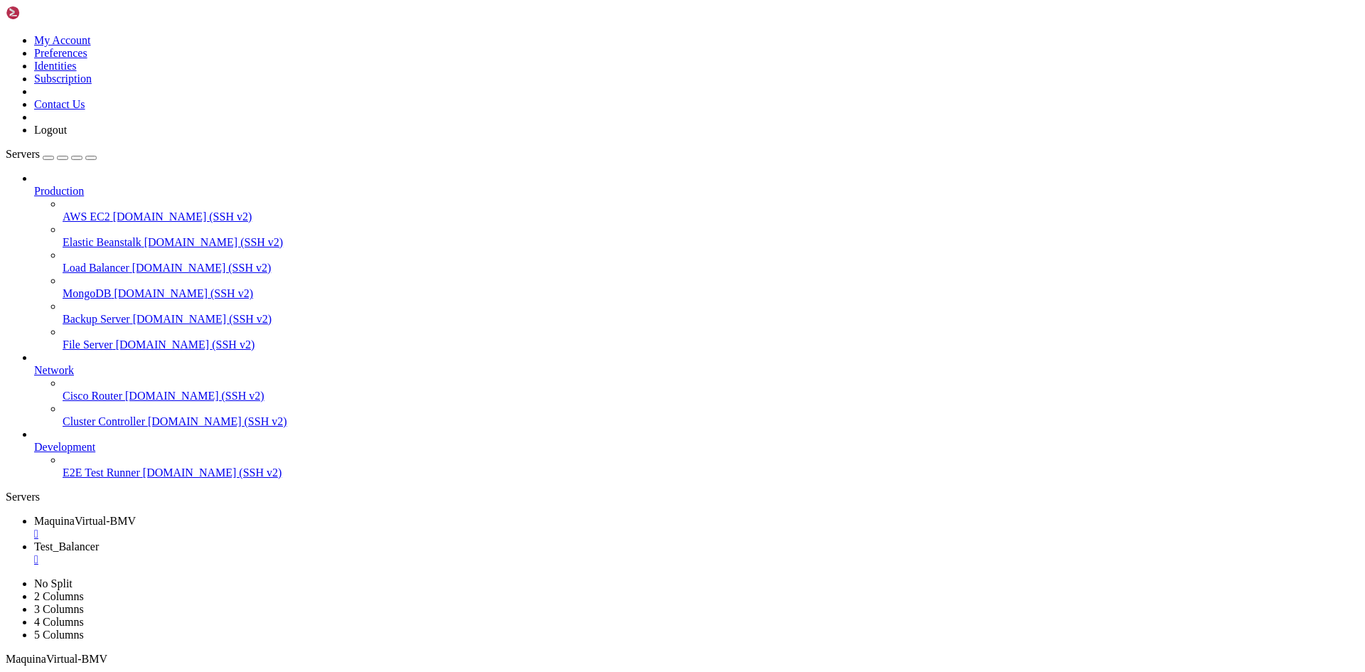
click at [6, 34] on icon at bounding box center [6, 34] width 0 height 0
click at [67, 136] on link "Logout" at bounding box center [50, 130] width 33 height 12
